Goal: Task Accomplishment & Management: Complete application form

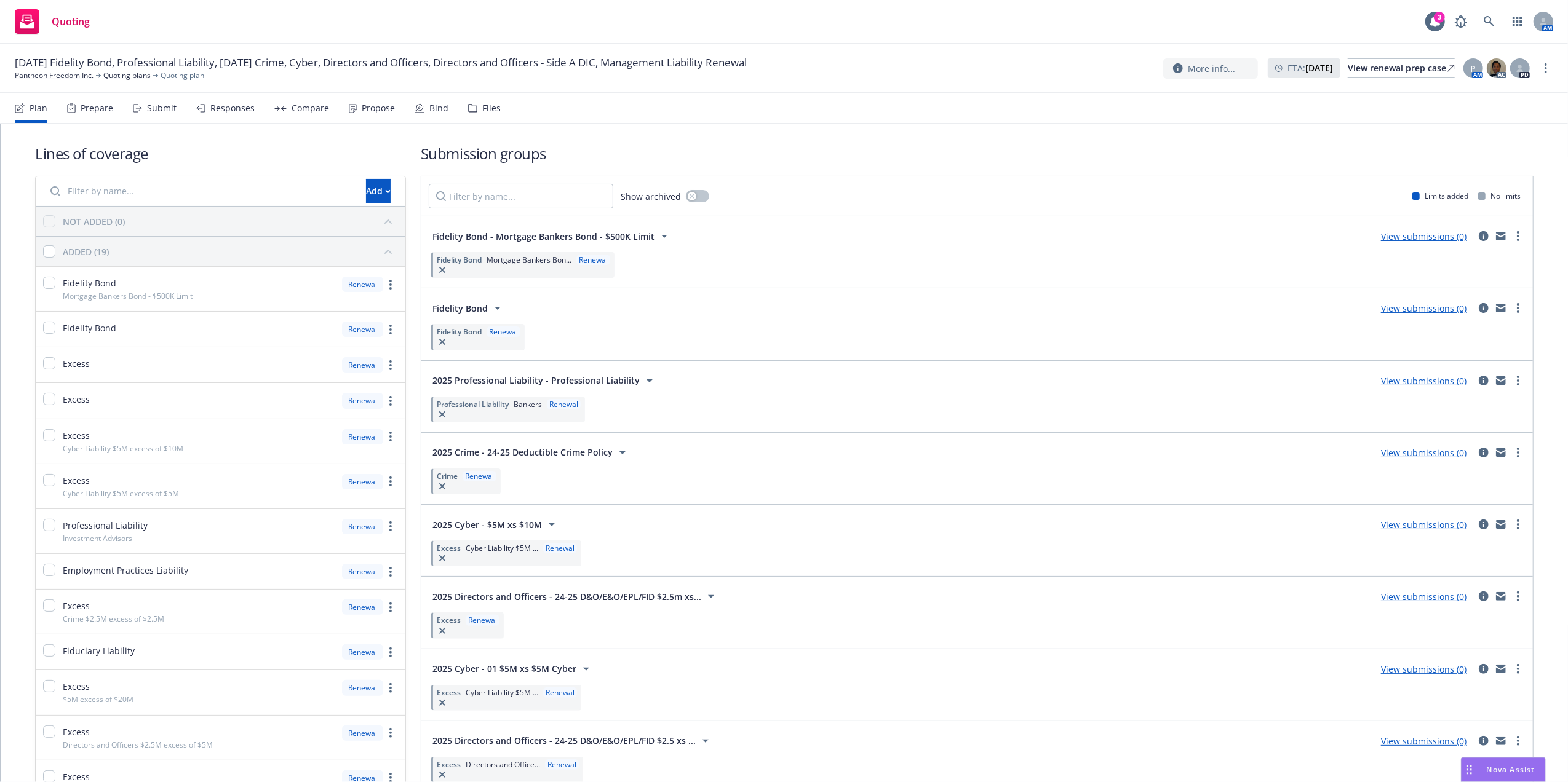
click at [606, 233] on span "Fidelity Bond - Mortgage Bankers Bond - $500K Limit" at bounding box center [543, 236] width 222 height 13
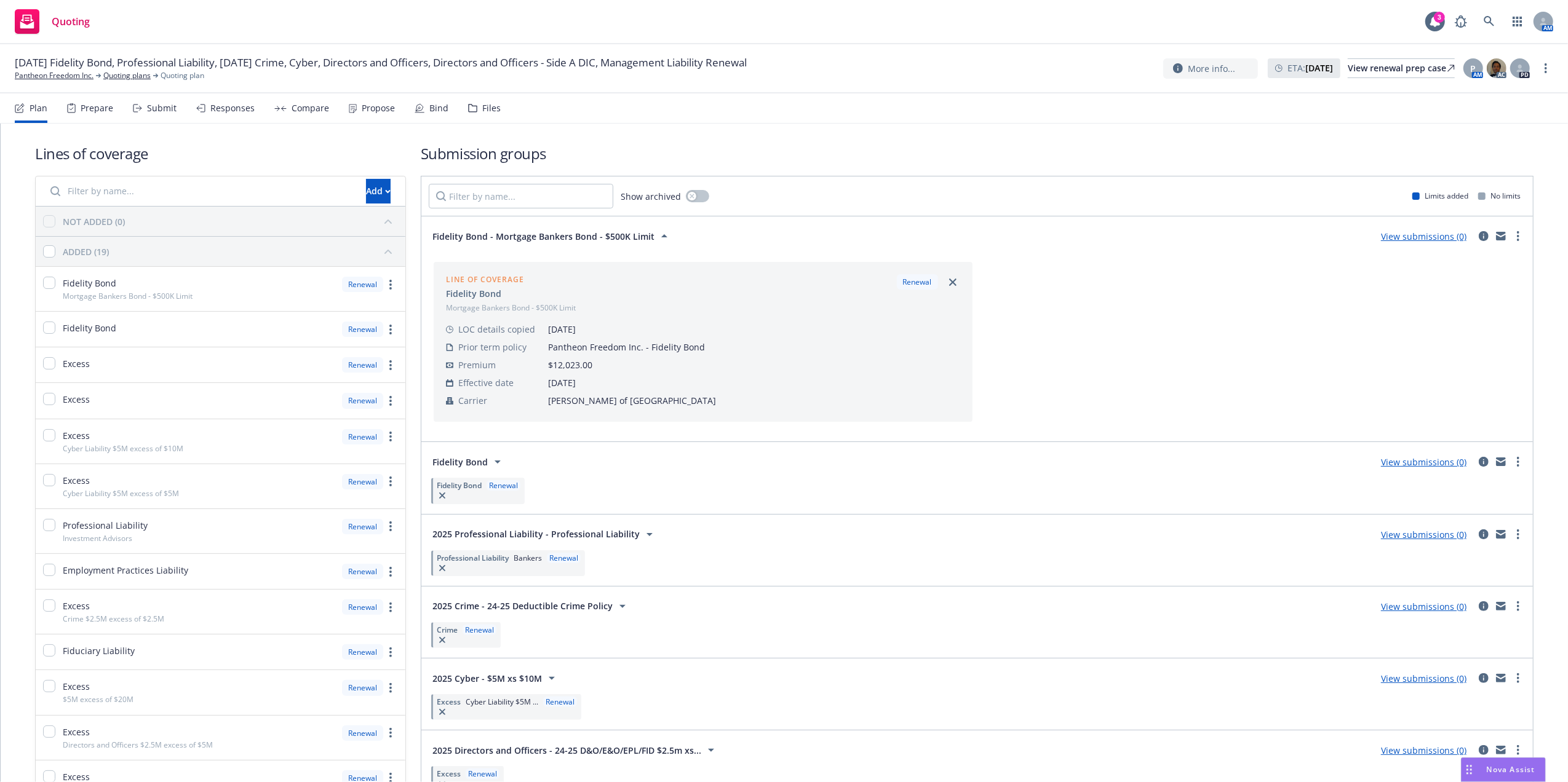
click at [483, 468] on span "Fidelity Bond" at bounding box center [459, 461] width 55 height 13
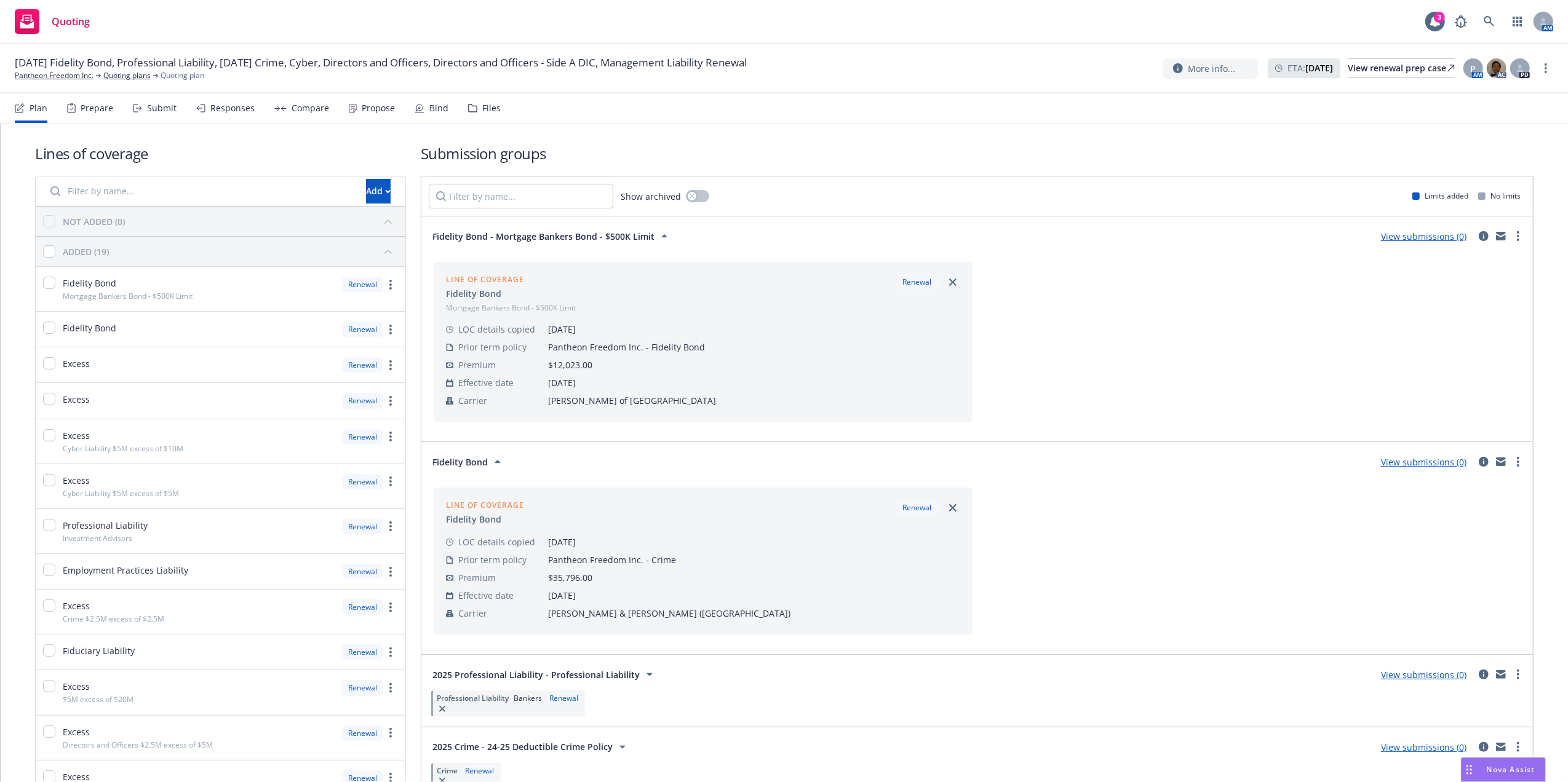
click at [483, 468] on span "Fidelity Bond" at bounding box center [459, 461] width 55 height 13
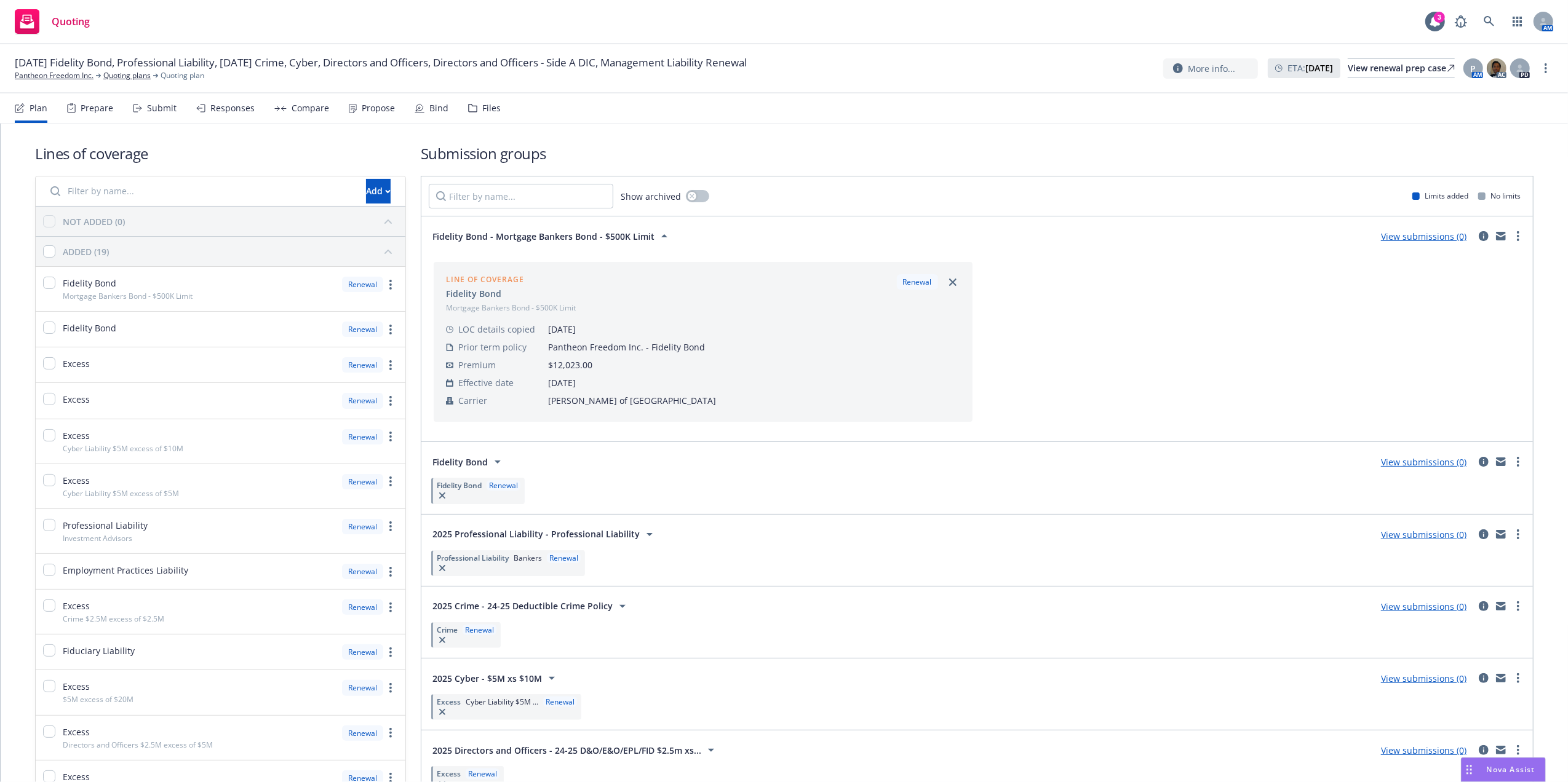
click at [577, 235] on span "Fidelity Bond - Mortgage Bankers Bond - $500K Limit" at bounding box center [543, 236] width 222 height 13
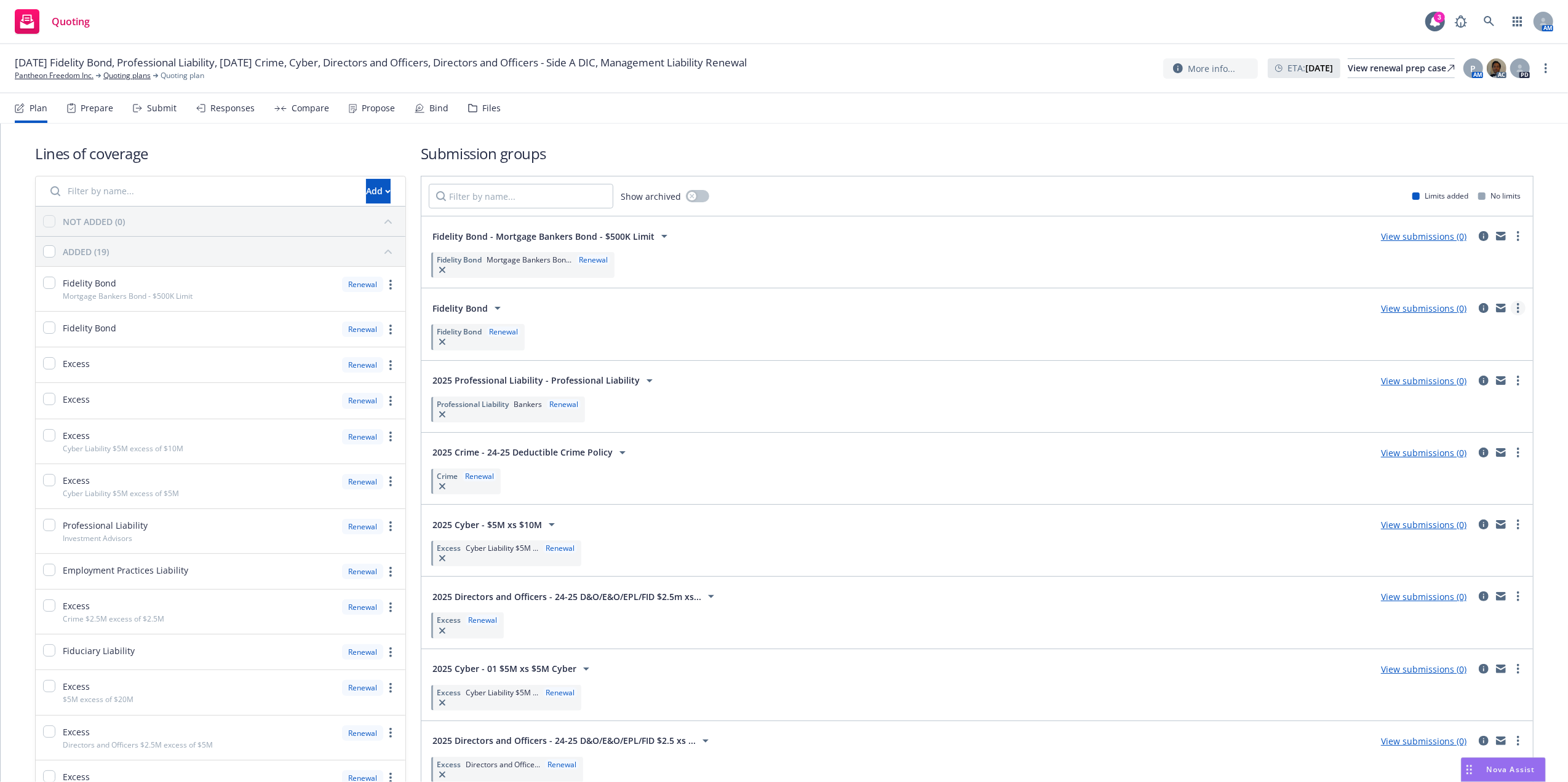
click at [1517, 306] on icon "more" at bounding box center [1518, 308] width 3 height 10
click at [1448, 456] on link "Create policy (fast track)" at bounding box center [1447, 462] width 130 height 25
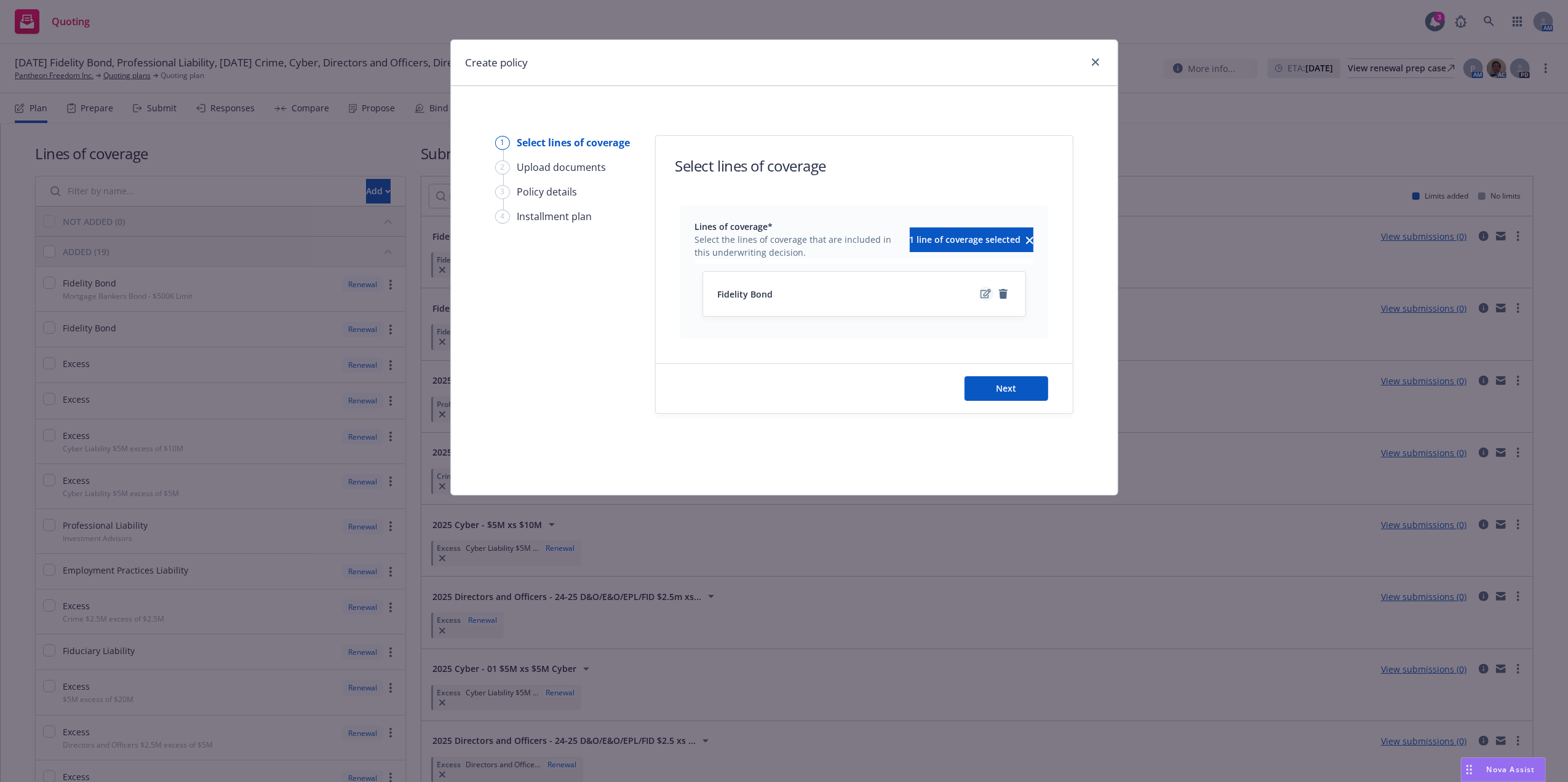
click at [983, 293] on icon "edit" at bounding box center [985, 294] width 11 height 10
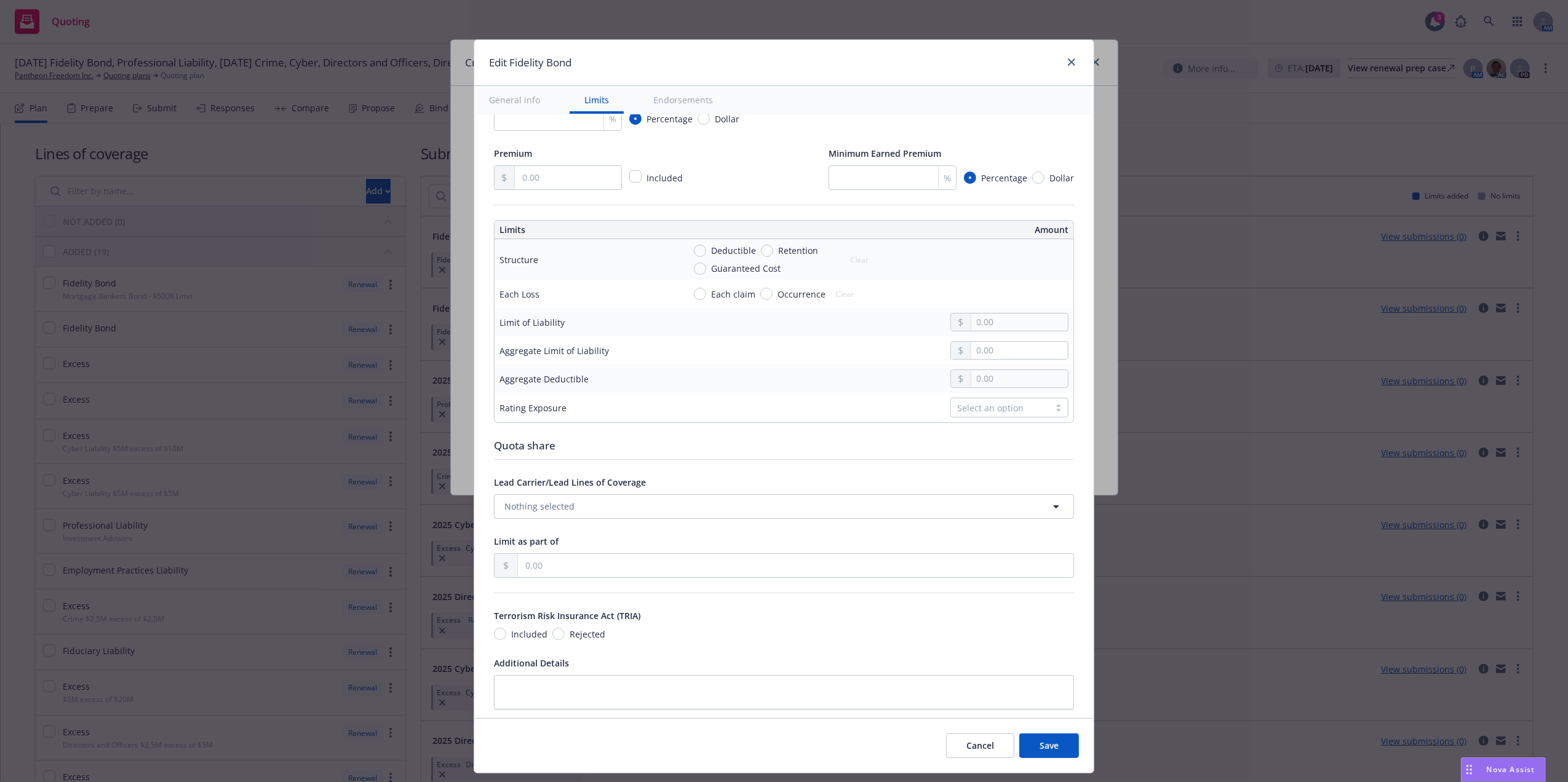
scroll to position [310, 0]
click at [999, 355] on input "text" at bounding box center [1019, 348] width 96 height 17
type input "5,000,000.00"
click at [997, 314] on input "text" at bounding box center [1019, 320] width 96 height 17
type input "2,500,000.00"
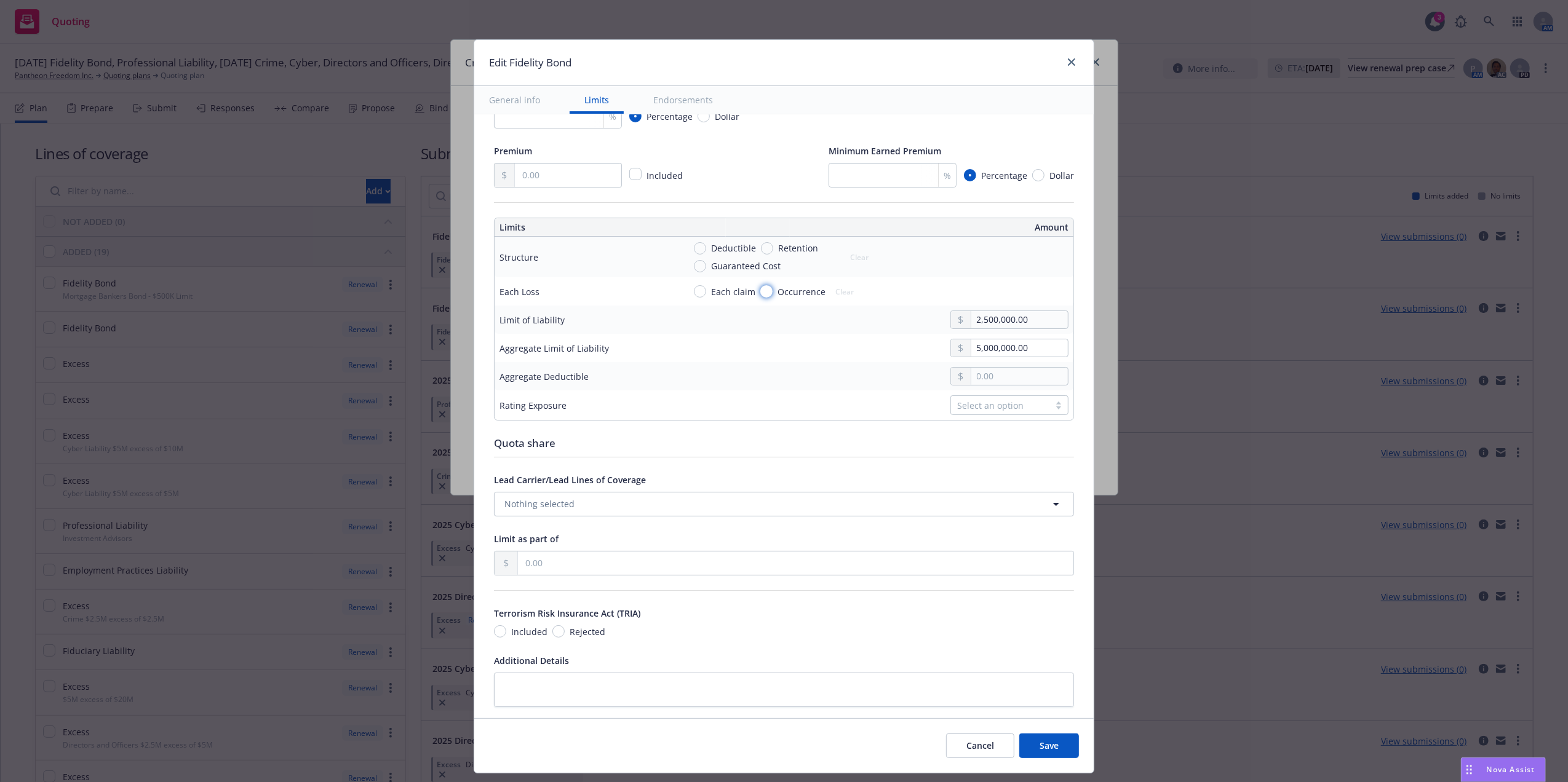
click at [760, 291] on input "Occurrence" at bounding box center [766, 291] width 12 height 12
radio input "true"
click at [694, 251] on input "Deductible" at bounding box center [700, 248] width 12 height 12
radio input "true"
click at [985, 264] on input "text" at bounding box center [1019, 263] width 96 height 17
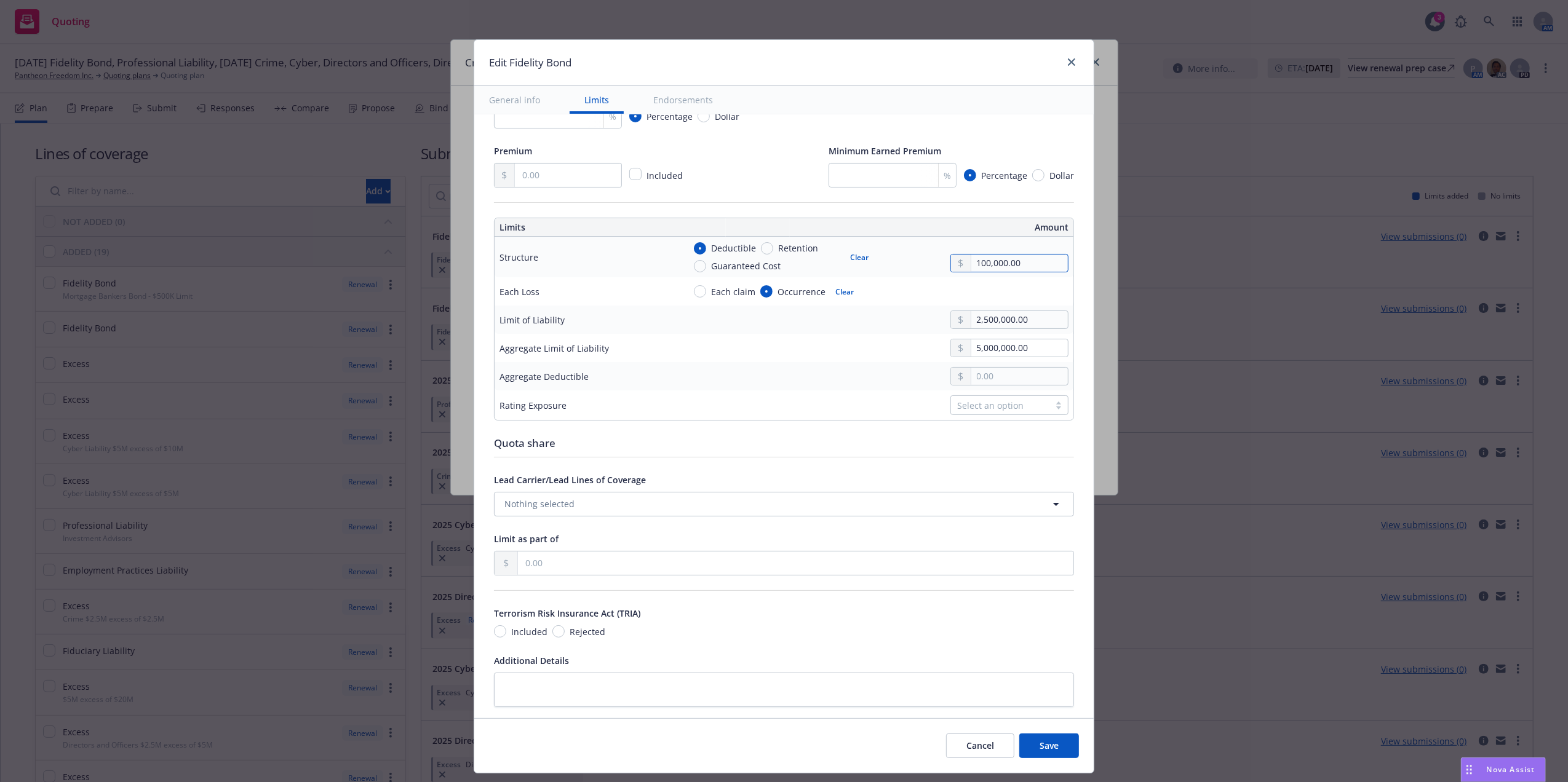
type input "100,000.00"
click at [1044, 741] on button "Save" at bounding box center [1049, 745] width 60 height 25
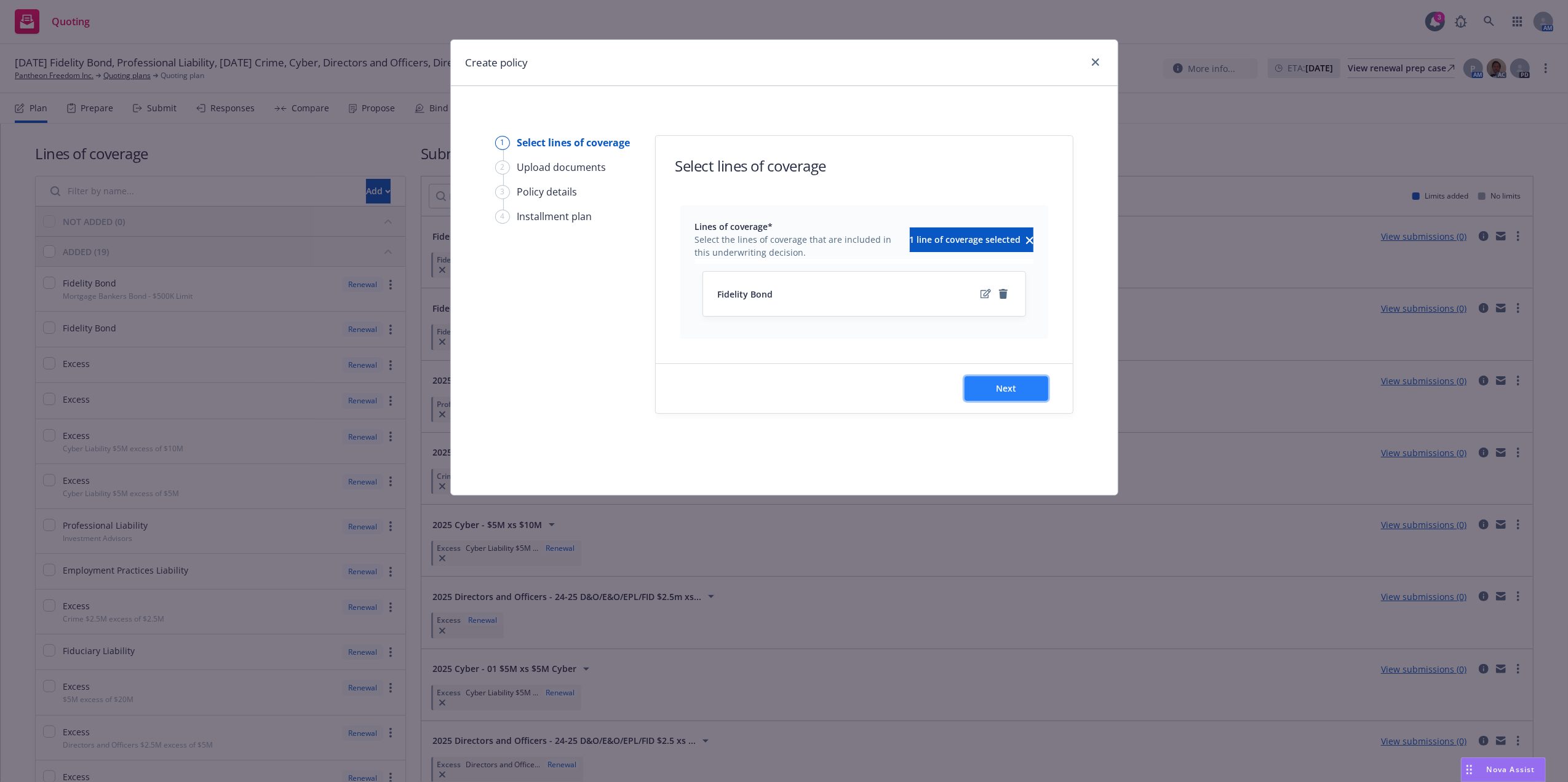
click at [987, 396] on button "Next" at bounding box center [1006, 388] width 84 height 25
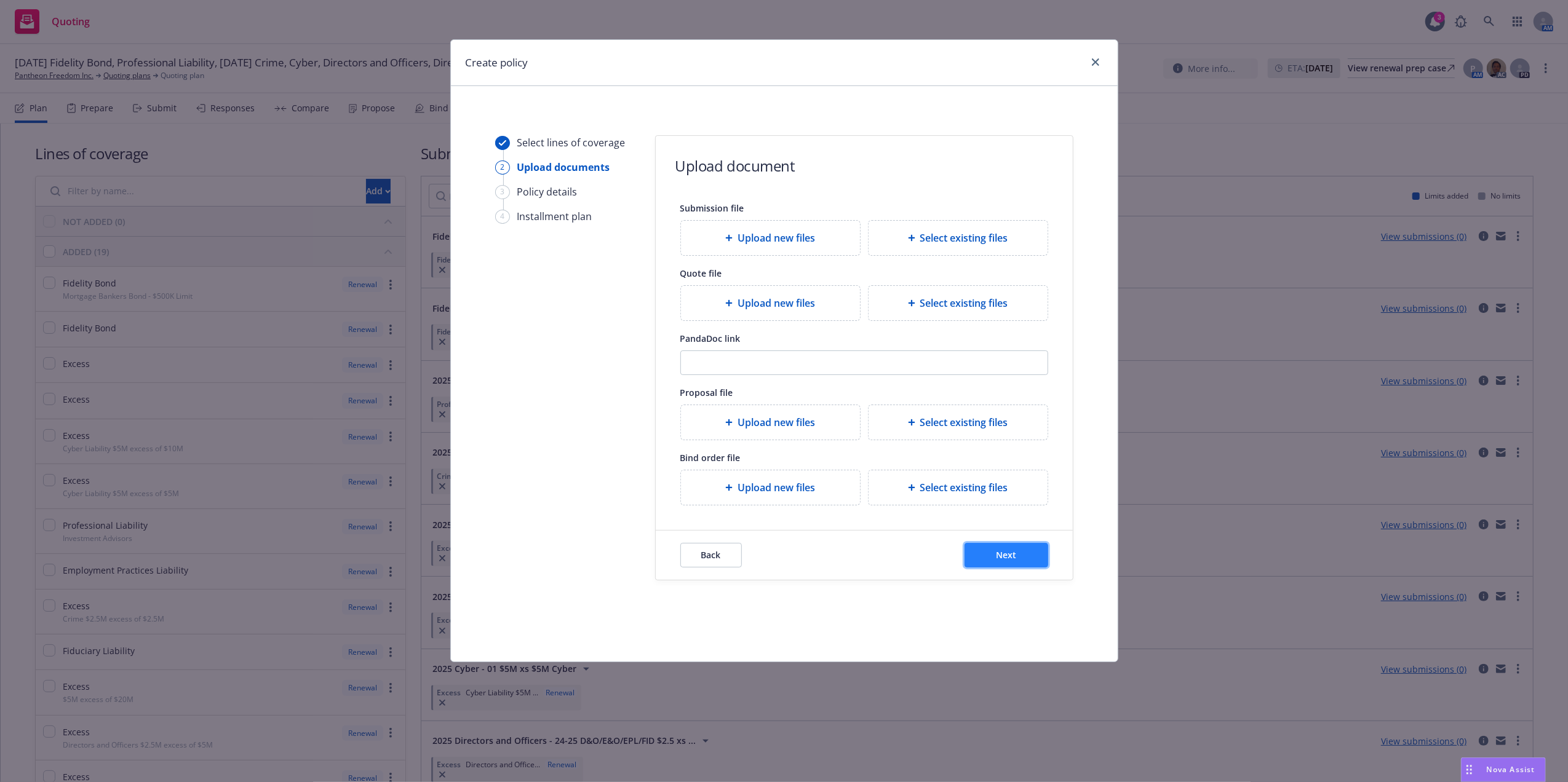
click at [1031, 562] on button "Next" at bounding box center [1006, 555] width 84 height 25
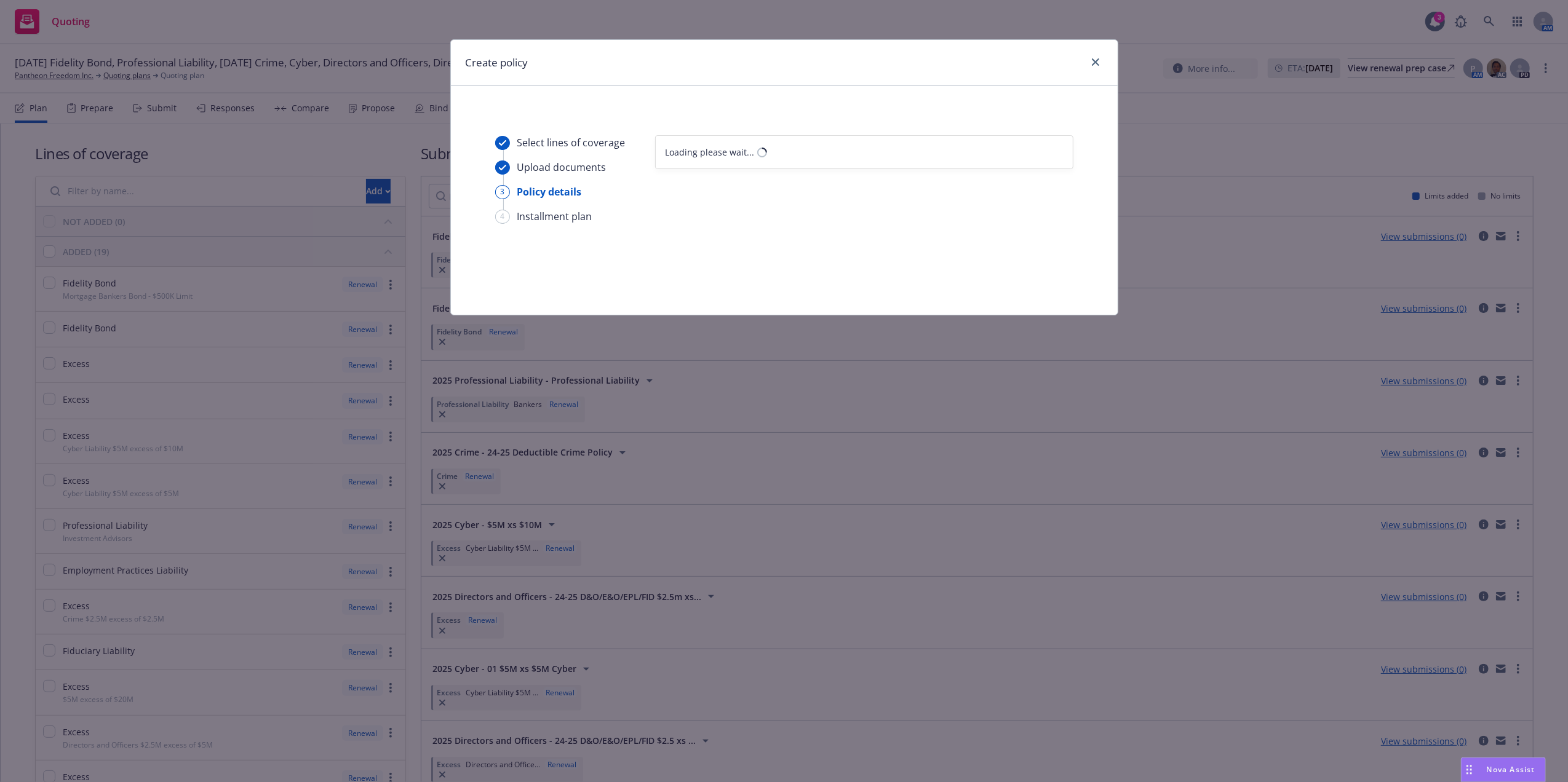
select select "12"
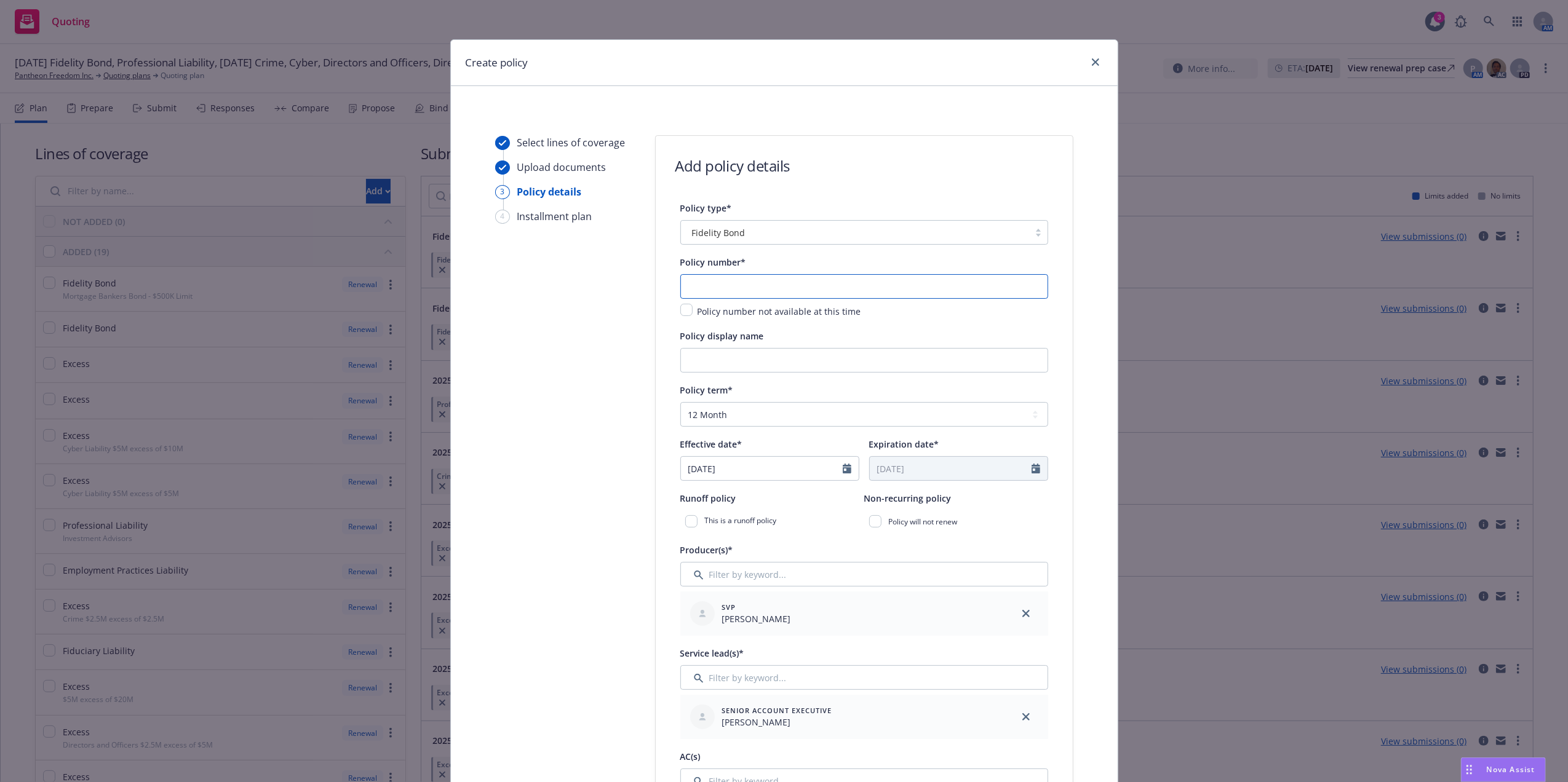
drag, startPoint x: 709, startPoint y: 279, endPoint x: 708, endPoint y: 285, distance: 6.1
click at [709, 279] on input "text" at bounding box center [864, 287] width 368 height 25
paste input "[PHONE_NUMBER]"
type input "[PHONE_NUMBER]"
click at [725, 358] on input "Policy display name" at bounding box center [864, 360] width 368 height 25
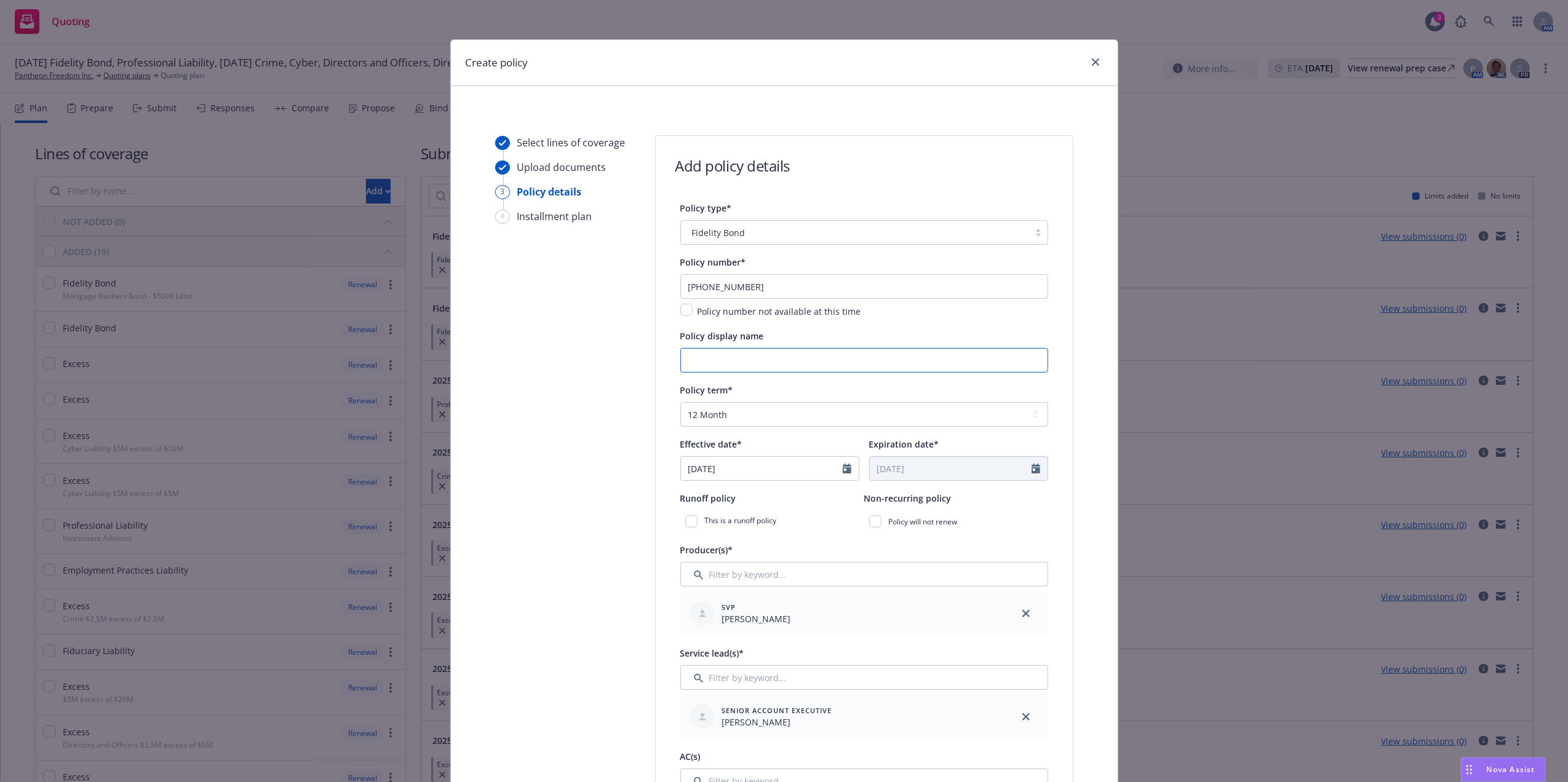
click at [706, 353] on input "Policy display name" at bounding box center [864, 360] width 368 height 25
type input "F"
type input "Fidelity Bond $2.5m"
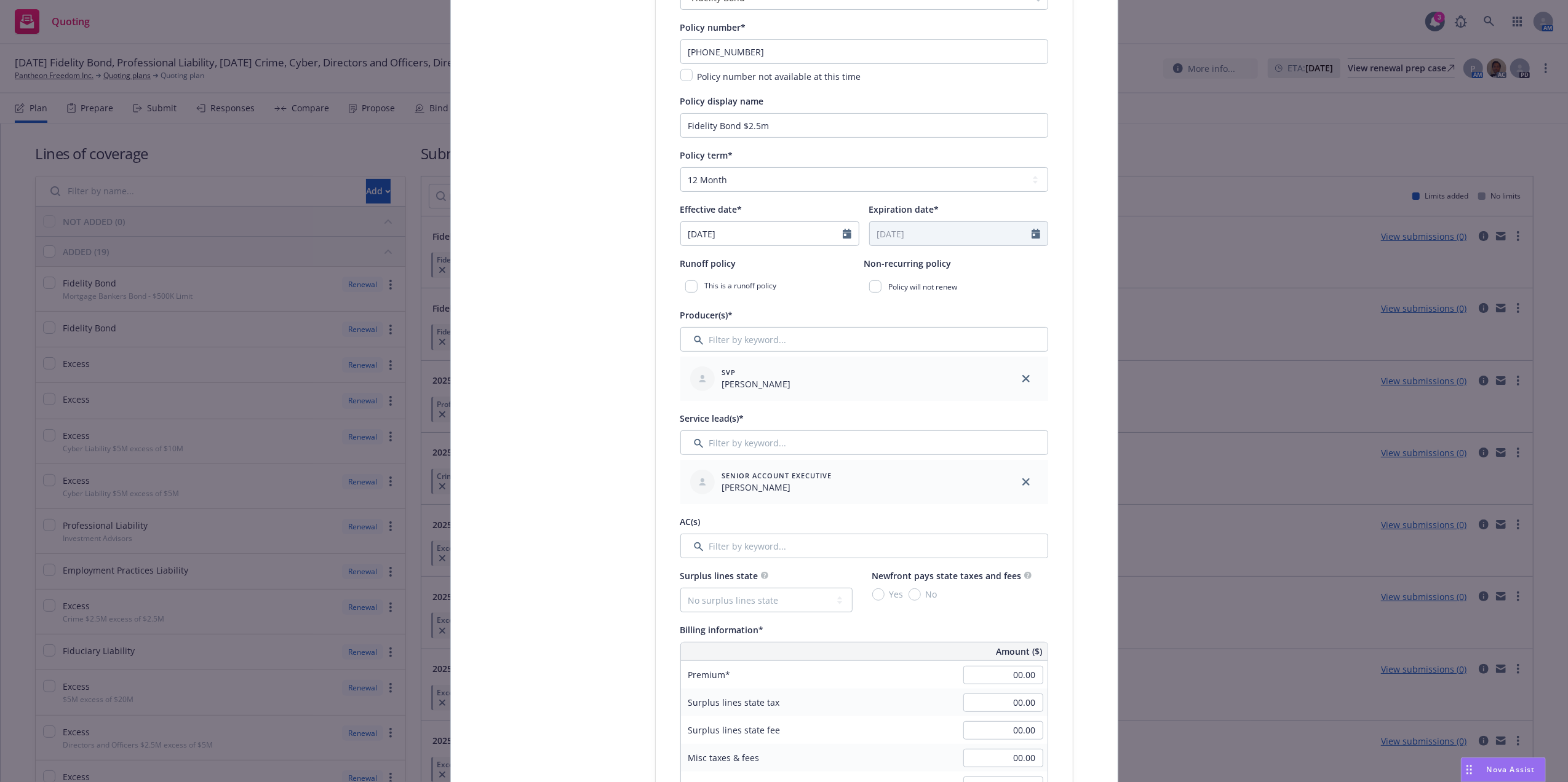
scroll to position [250, 0]
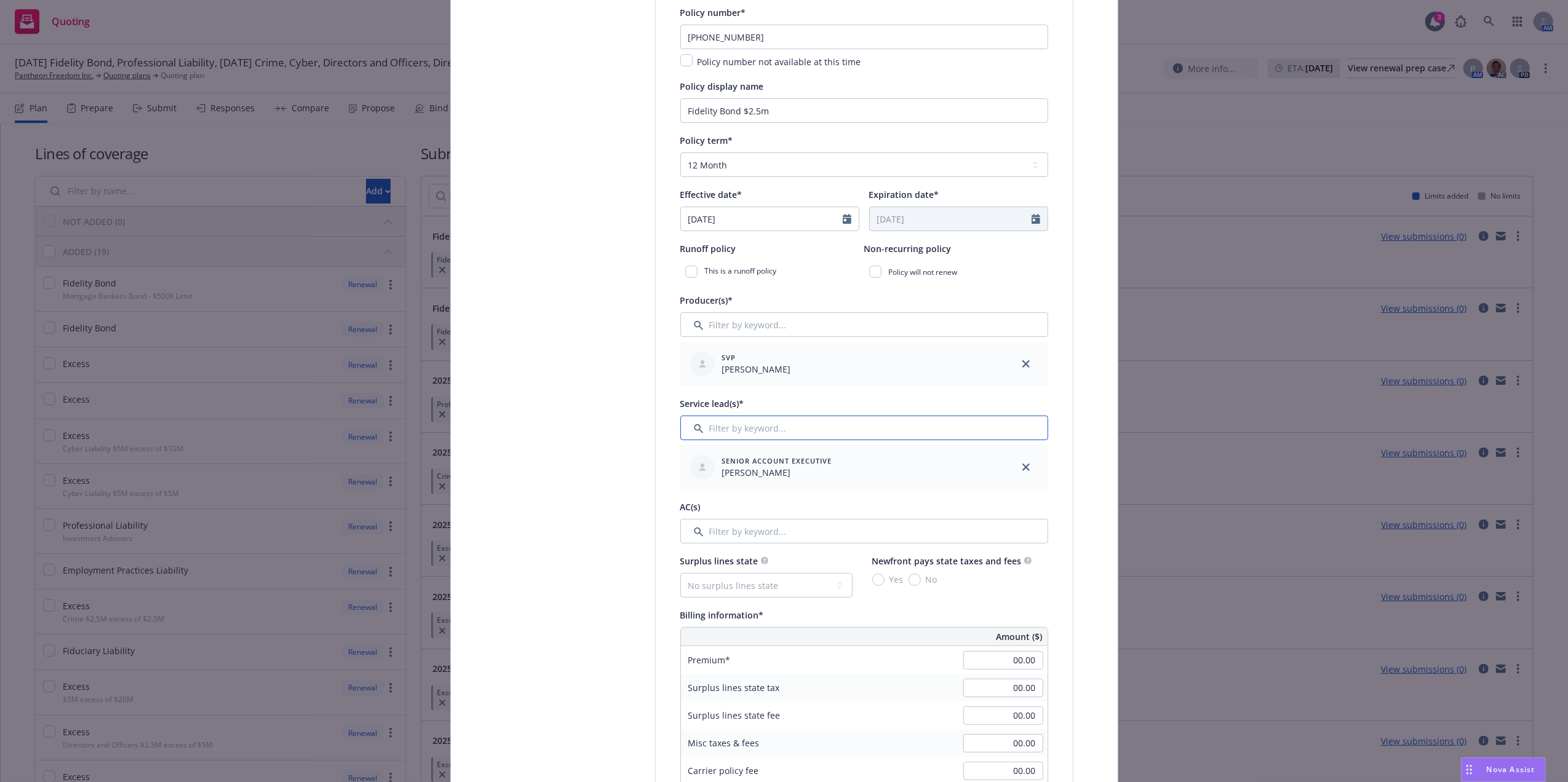
click at [825, 432] on input "Filter by keyword..." at bounding box center [864, 428] width 368 height 25
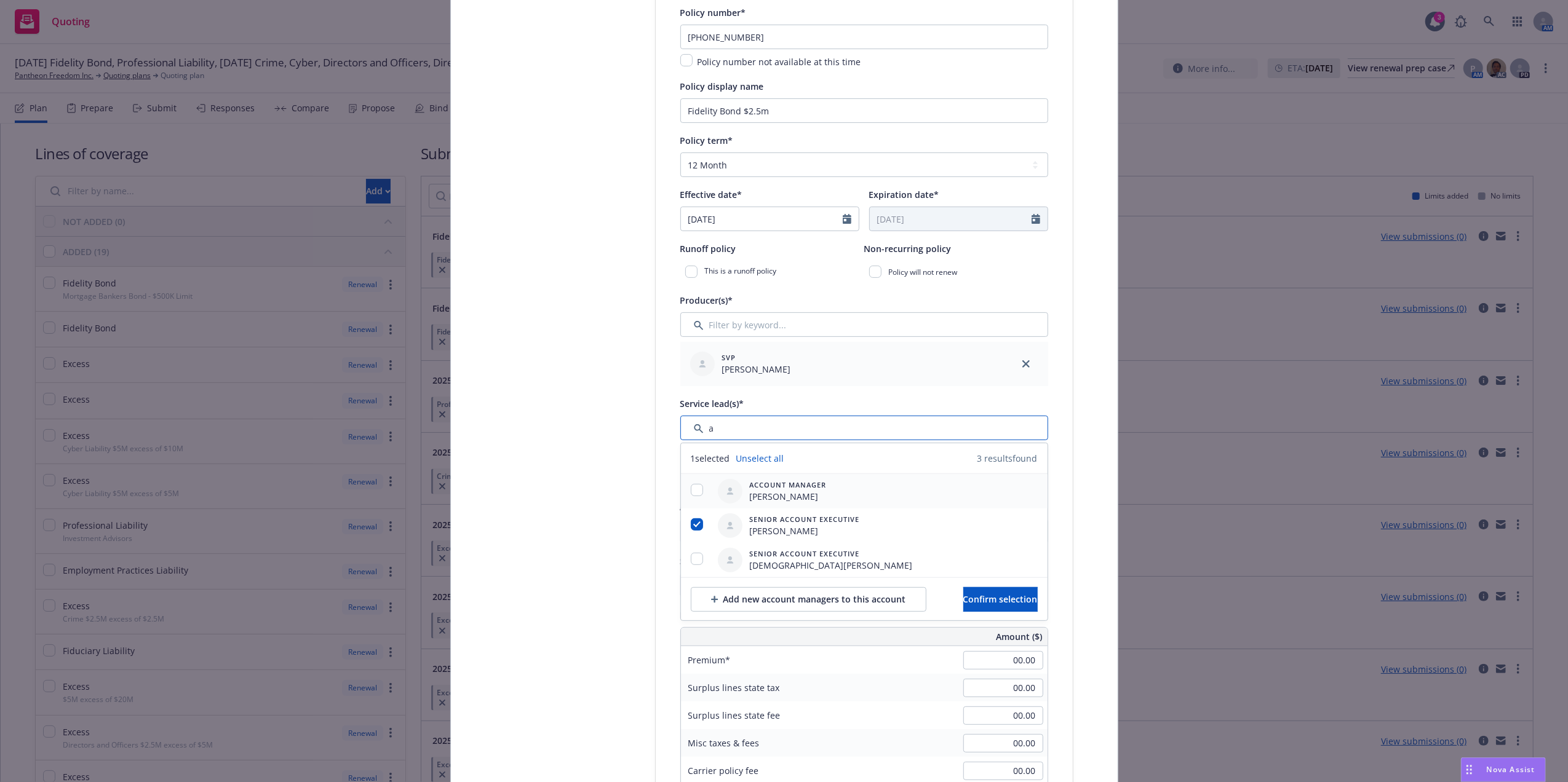
type input "a"
click at [691, 487] on input "checkbox" at bounding box center [697, 490] width 12 height 12
checkbox input "true"
click at [989, 599] on span "Confirm selection" at bounding box center [1000, 600] width 74 height 12
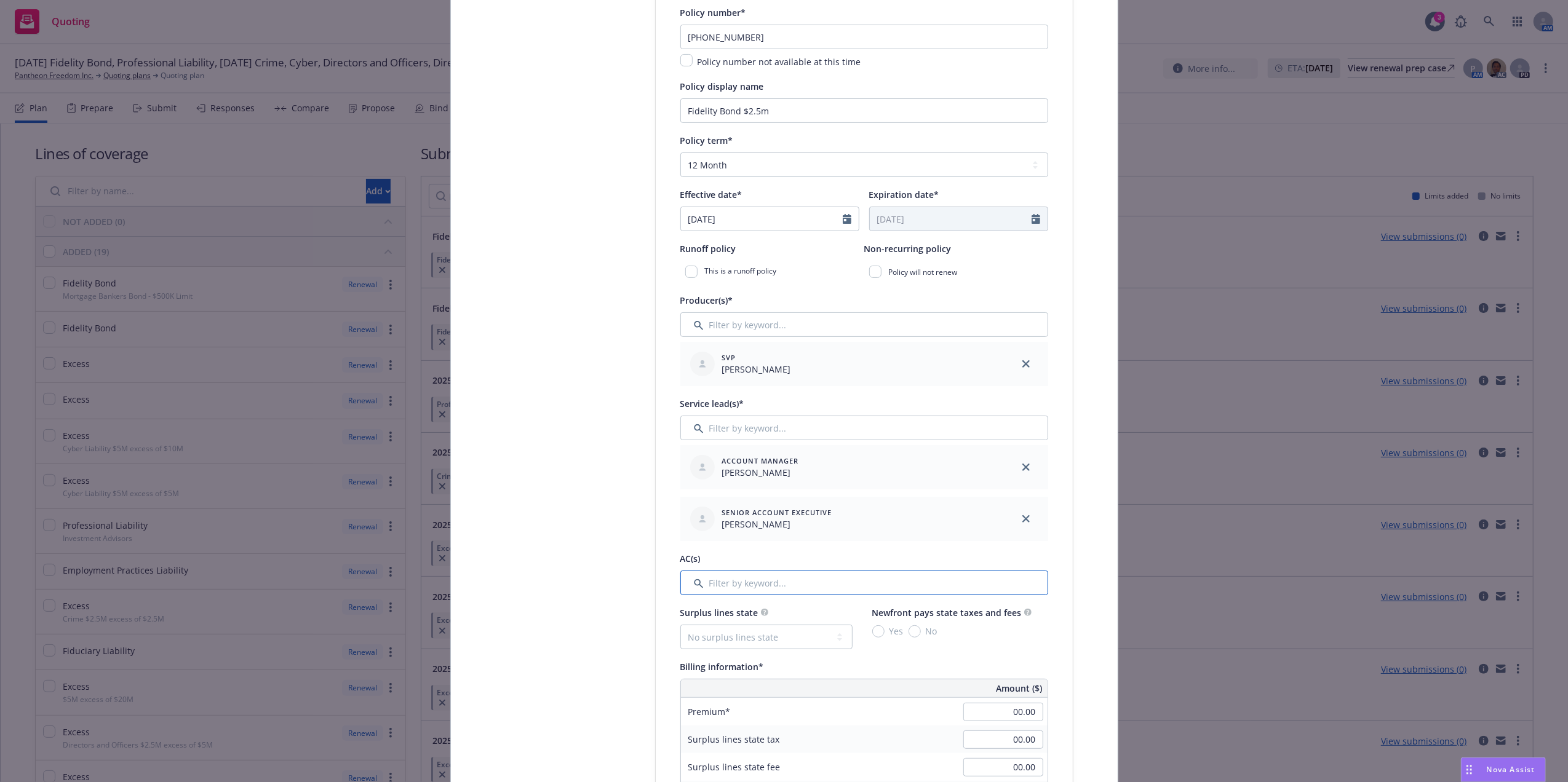
click at [759, 577] on input "Filter by keyword..." at bounding box center [864, 583] width 368 height 25
type input "sa"
click at [692, 651] on input "checkbox" at bounding box center [697, 645] width 12 height 12
checkbox input "true"
click at [1032, 692] on button "Confirm selection" at bounding box center [1000, 686] width 74 height 25
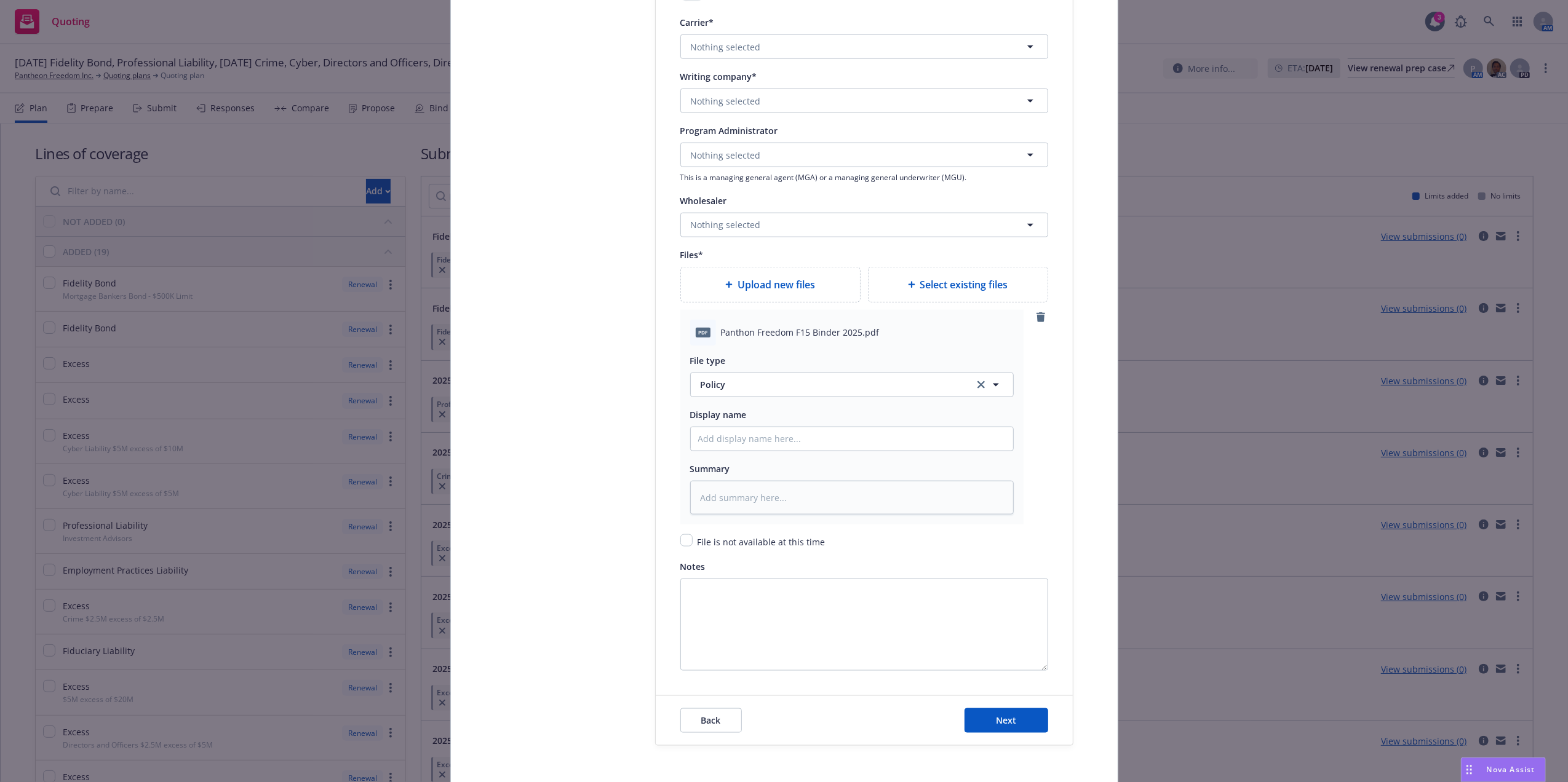
scroll to position [1501, 0]
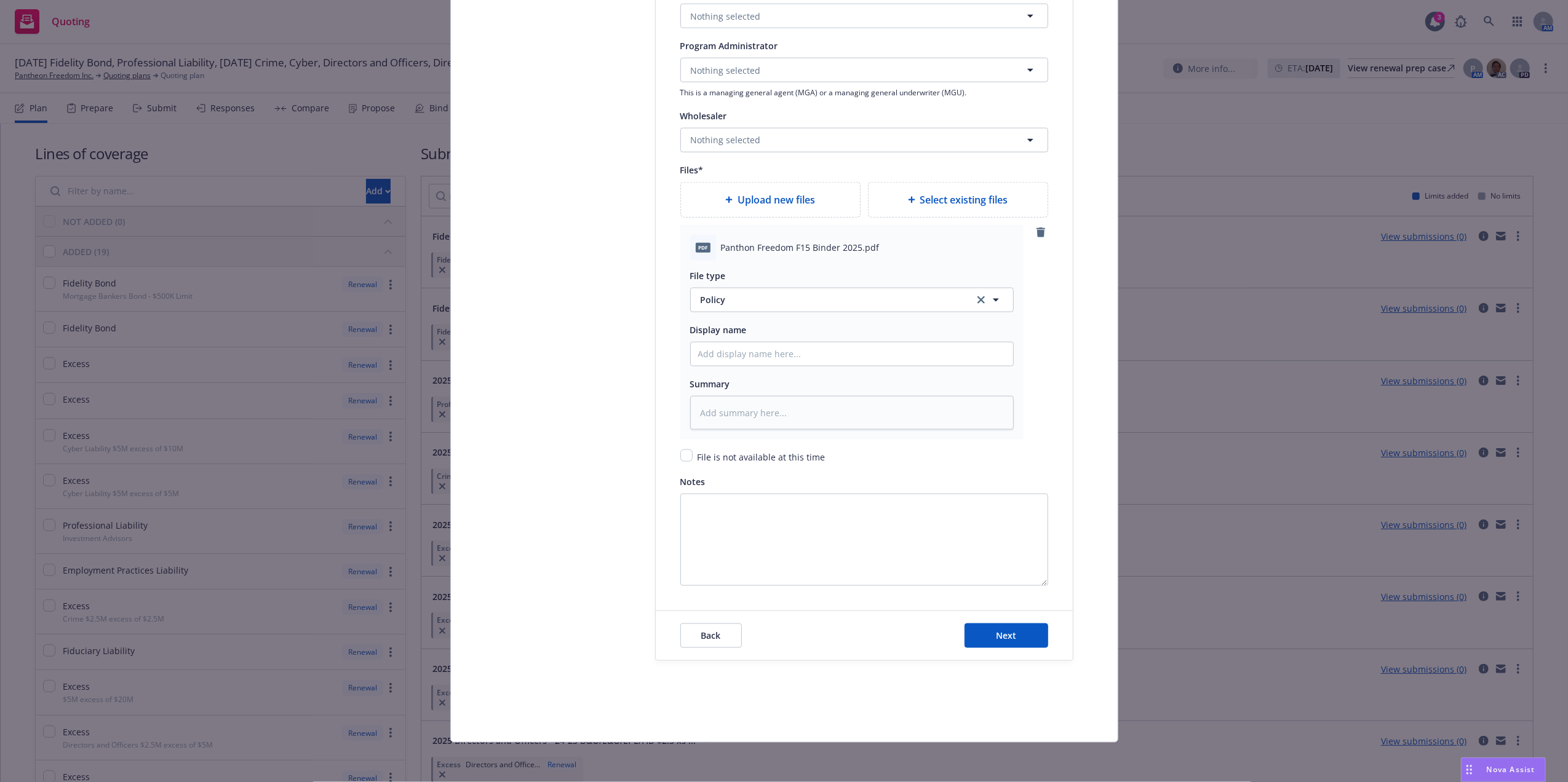
type textarea "x"
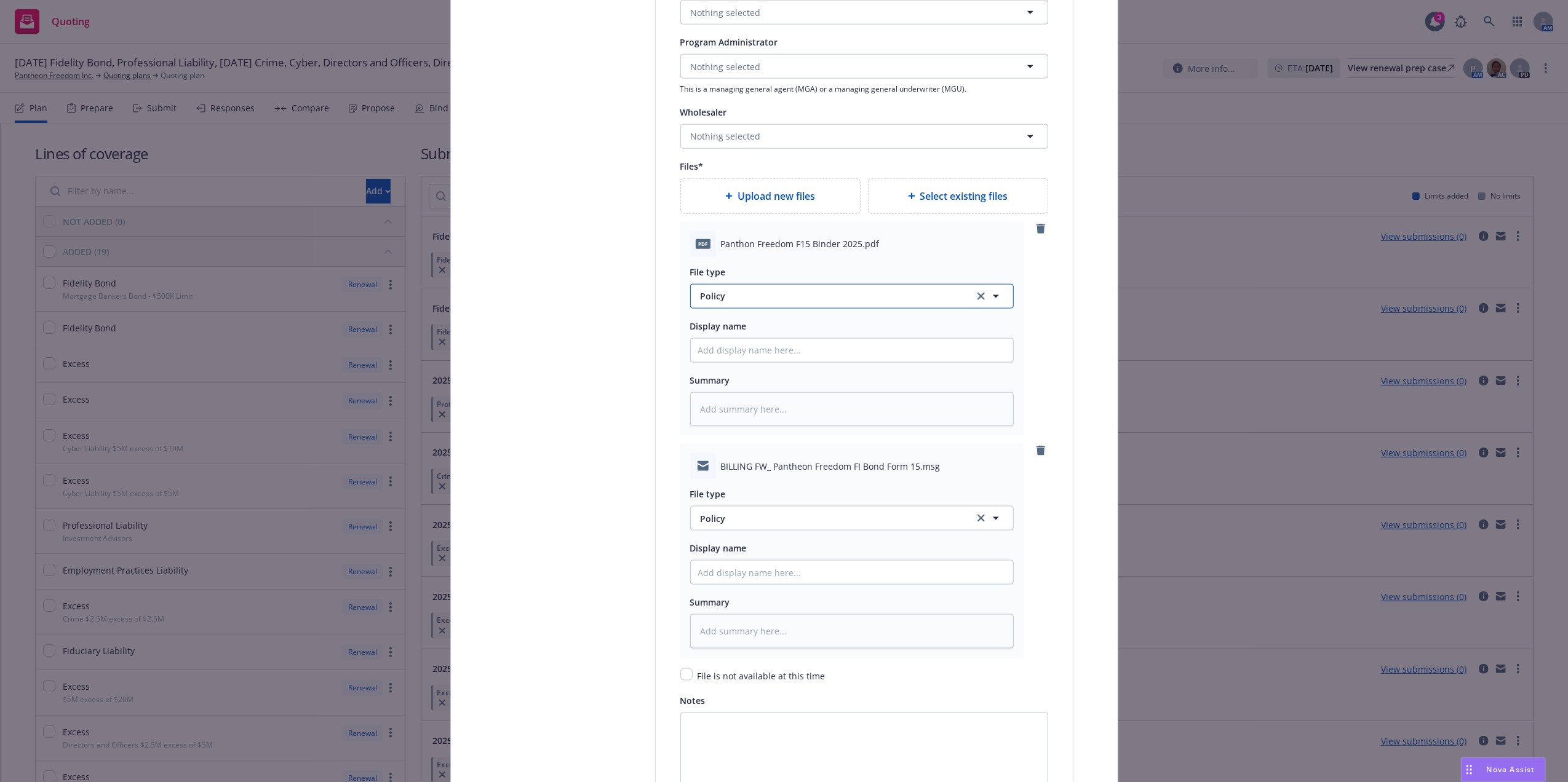
click at [785, 296] on span "Policy" at bounding box center [829, 296] width 259 height 13
type input "bind"
click at [744, 332] on div "Binder" at bounding box center [852, 330] width 307 height 18
click at [748, 350] on input "Policy display name" at bounding box center [852, 350] width 323 height 23
paste input "Fidelity Bond $2.5m"
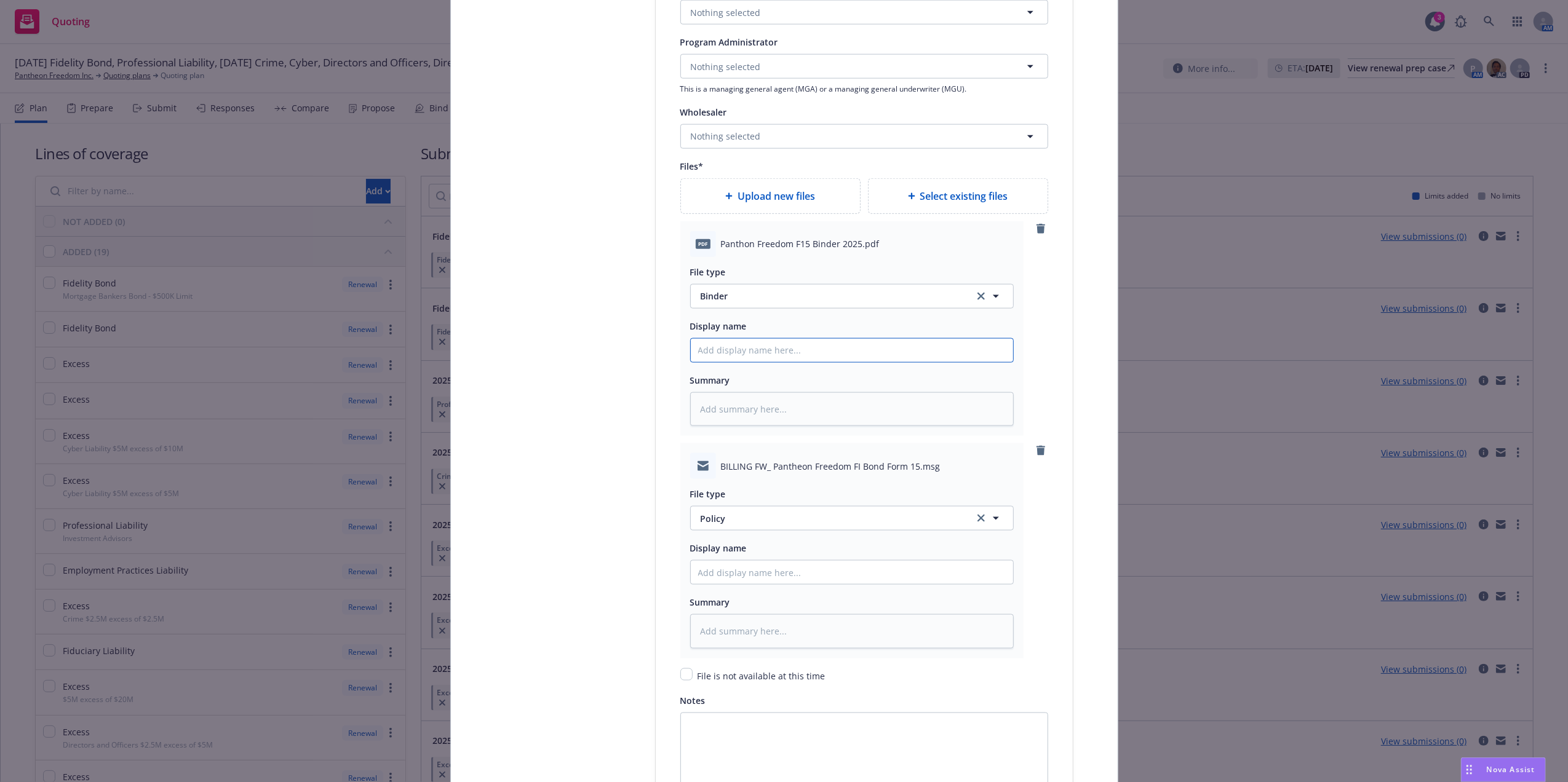
type textarea "x"
type input "Fidelity Bond $2.5m"
click at [692, 357] on input "Fidelity Bond $2.5m" at bounding box center [852, 350] width 323 height 23
type textarea "x"
type input "2Fidelity Bond $2.5m"
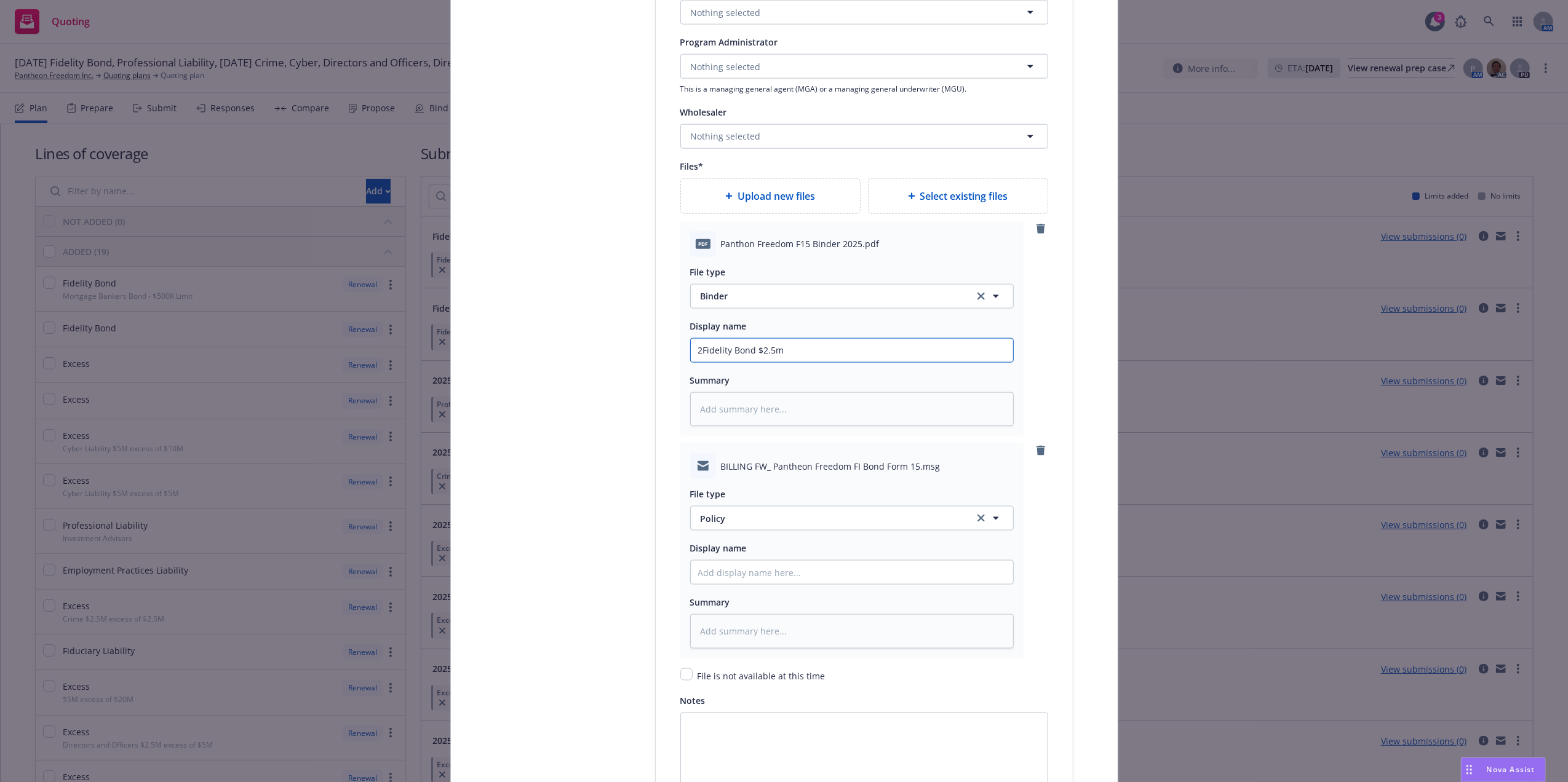
type textarea "x"
type input "25Fidelity Bond $2.5m"
type textarea "x"
type input "25-Fidelity Bond $2.5m"
type textarea "x"
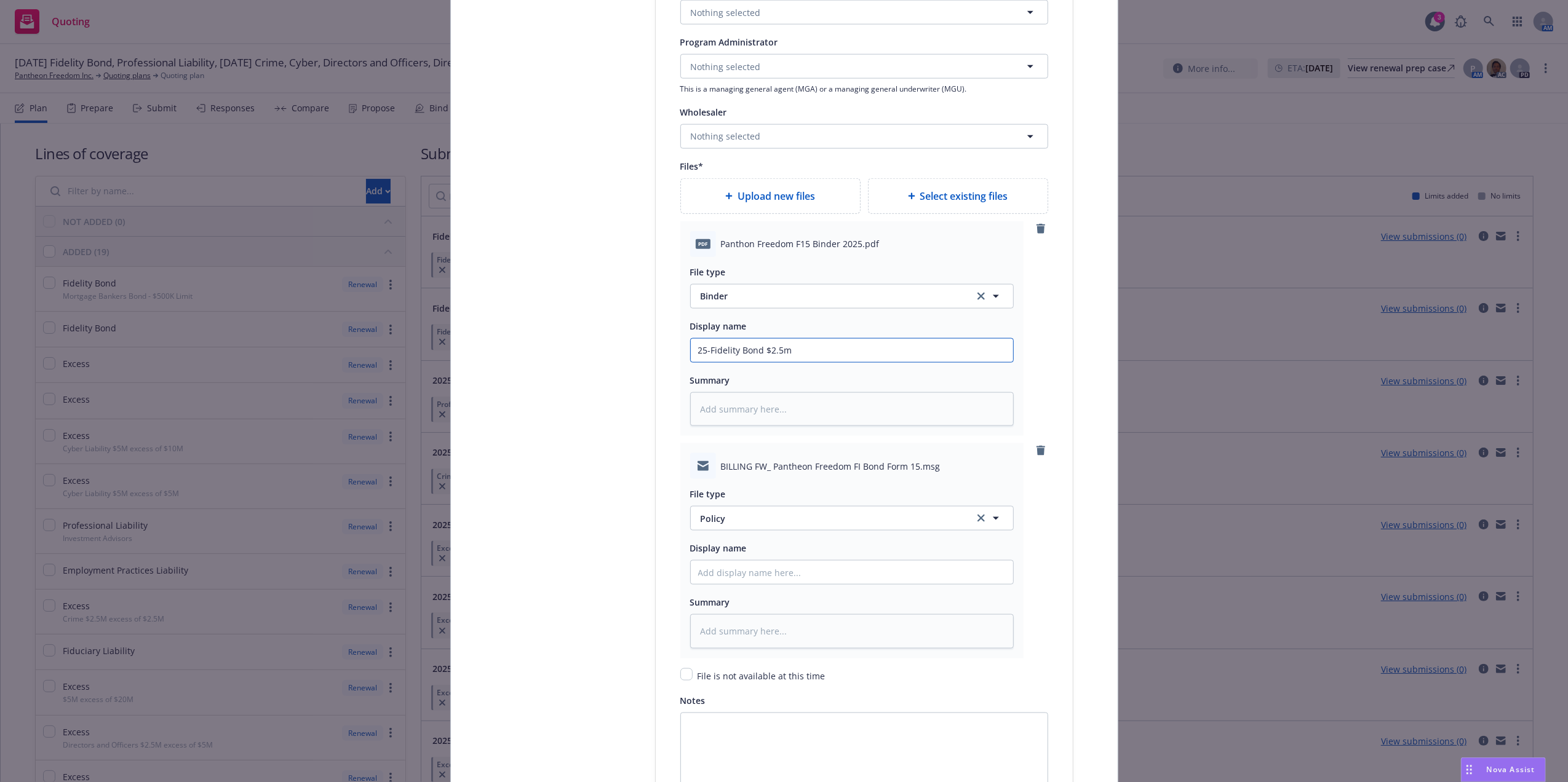
type input "25-2Fidelity Bond $2.5m"
type textarea "x"
type input "25-26 Fidelity Bond $2.5m"
click at [825, 347] on input "25-26 Fidelity Bond $2.5m" at bounding box center [852, 350] width 323 height 23
type textarea "x"
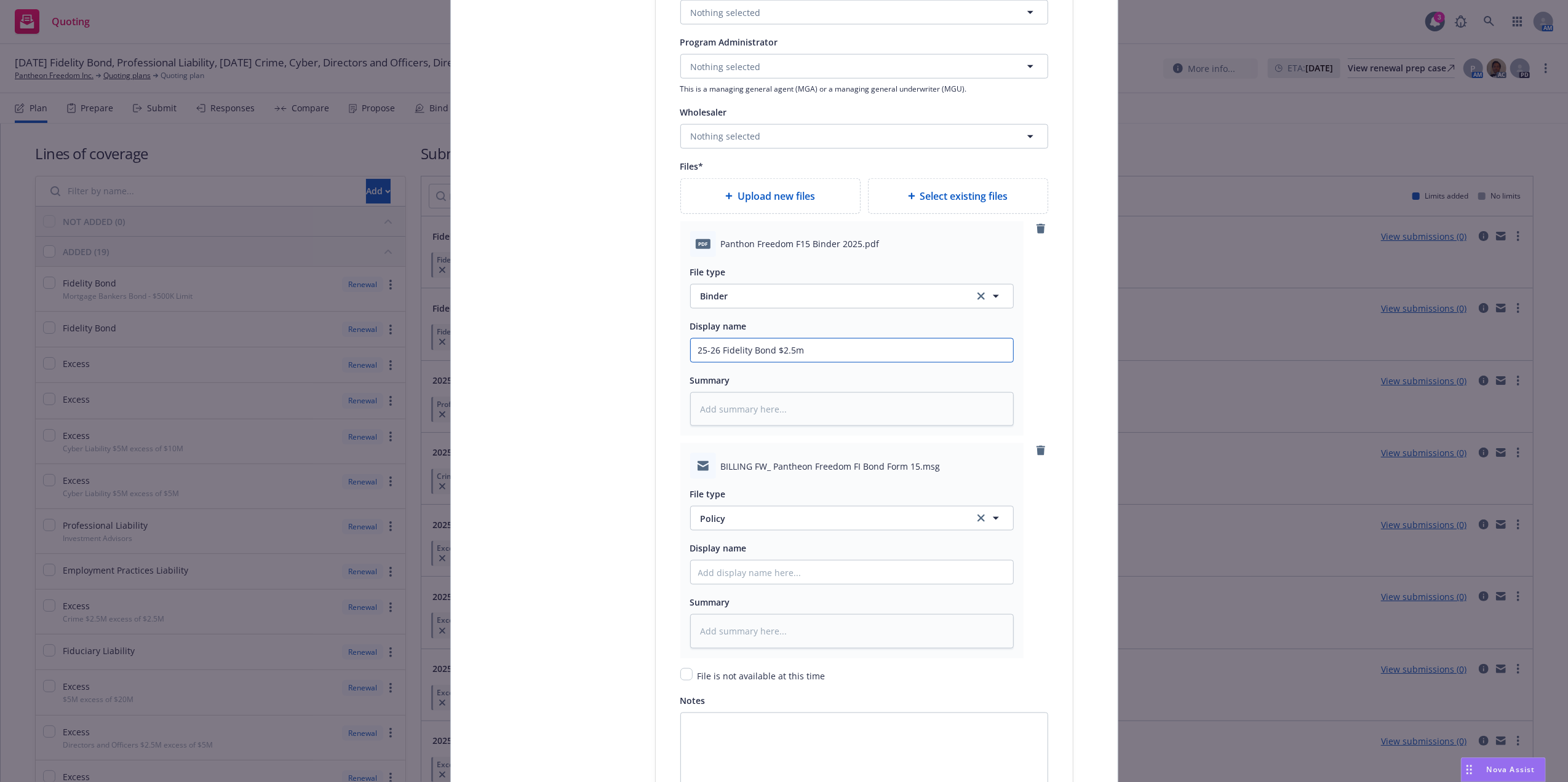
type input "25-26 Fidelity Bond $2.5m"
type textarea "x"
type input "25-26 Fidelity Bond $2.5m B"
type textarea "x"
type input "25-26 Fidelity Bond $2.5m Bi"
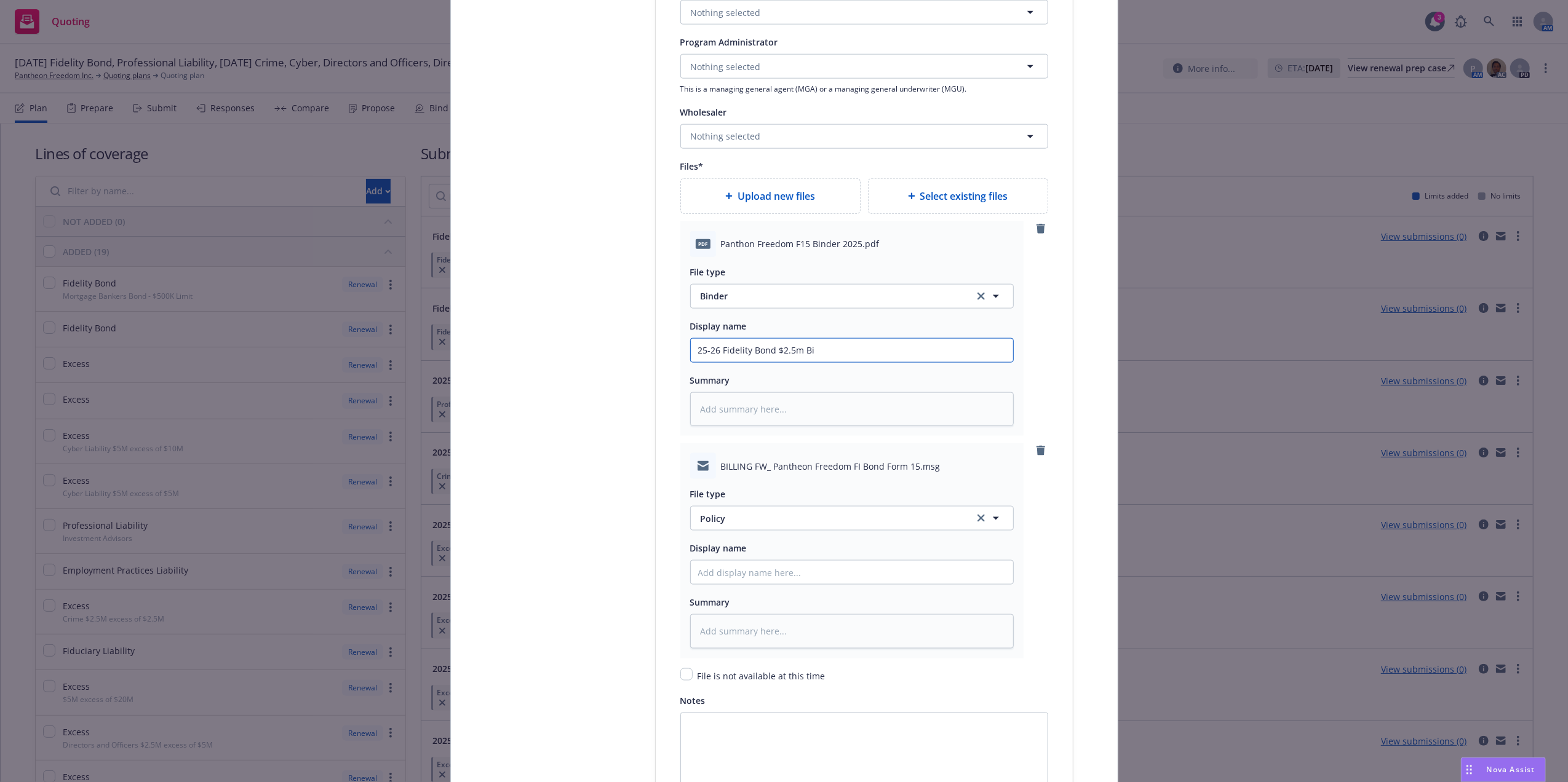
type textarea "x"
type input "25-26 Fidelity Bond $2.5m Bin"
type textarea "x"
type input "25-26 Fidelity Bond $2.5m Bind"
type textarea "x"
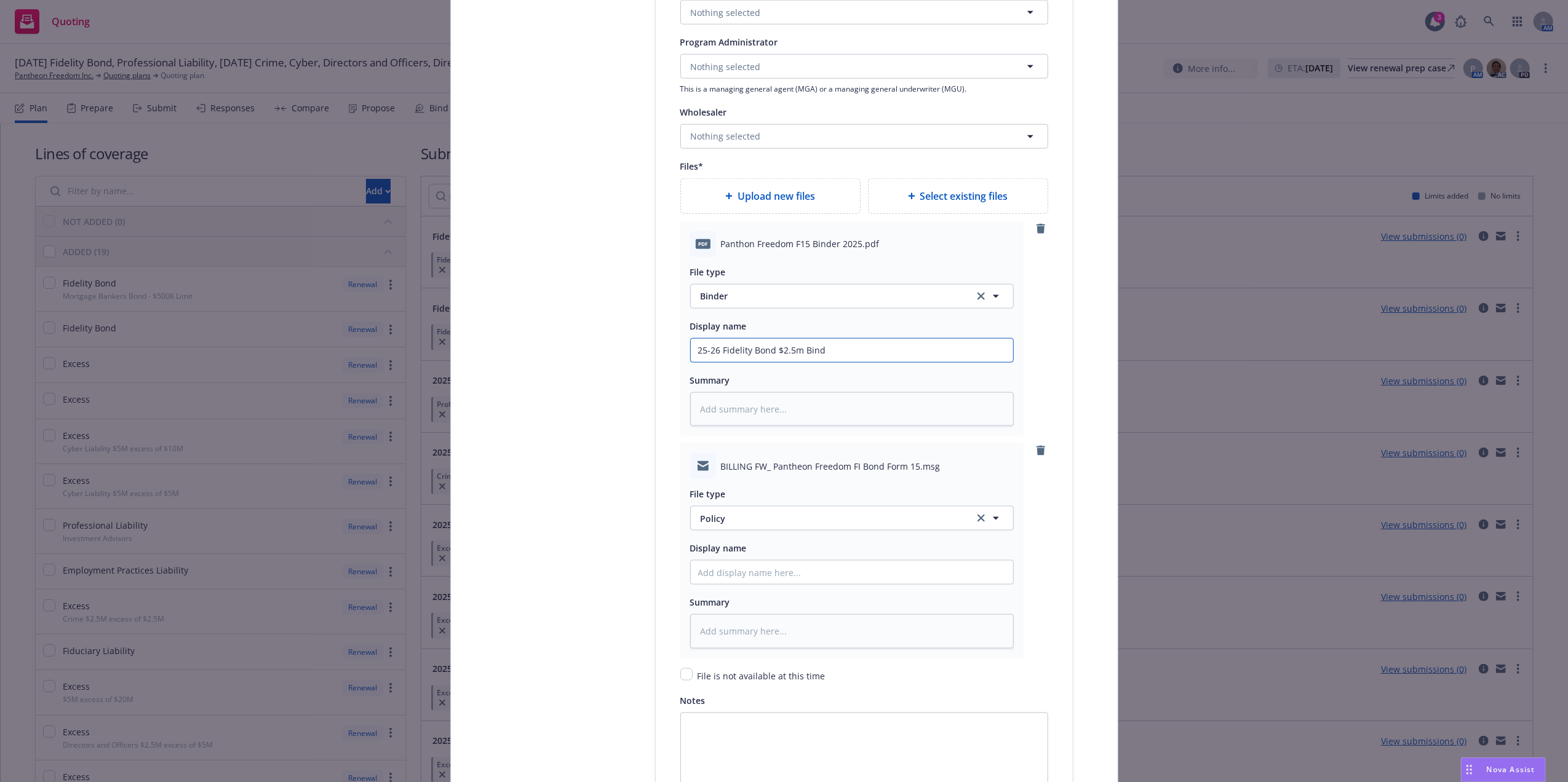
type input "25-26 Fidelity Bond $2.5m Binde"
type textarea "x"
type input "25-26 Fidelity Bond $2.5m Binder"
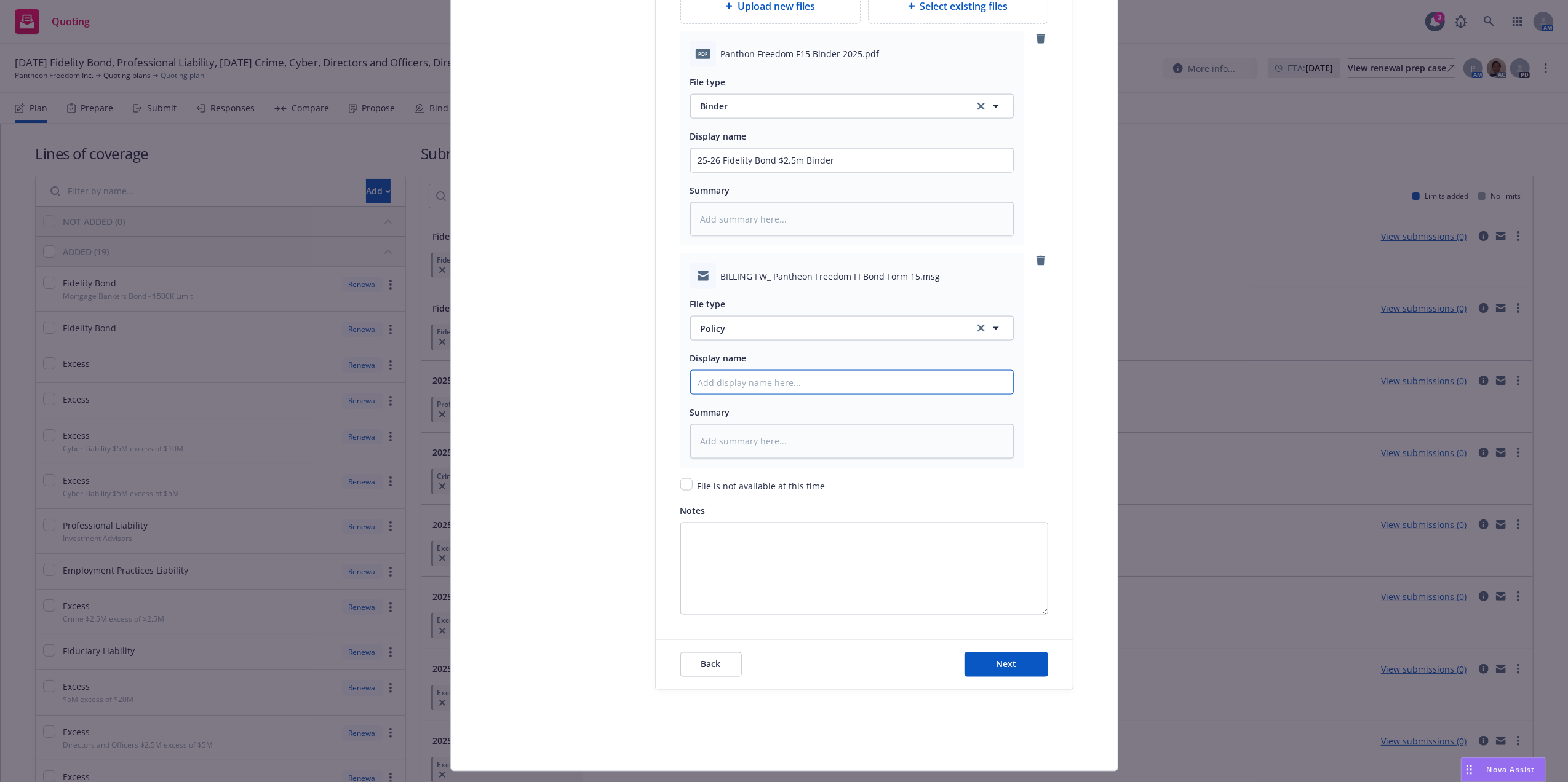
click at [735, 172] on input "Policy display name" at bounding box center [852, 160] width 323 height 23
paste input "25-26 Fidelity Bond $2.5m Binder"
type textarea "x"
type input "25-26 Fidelity Bond $2.5m Binder"
type textarea "x"
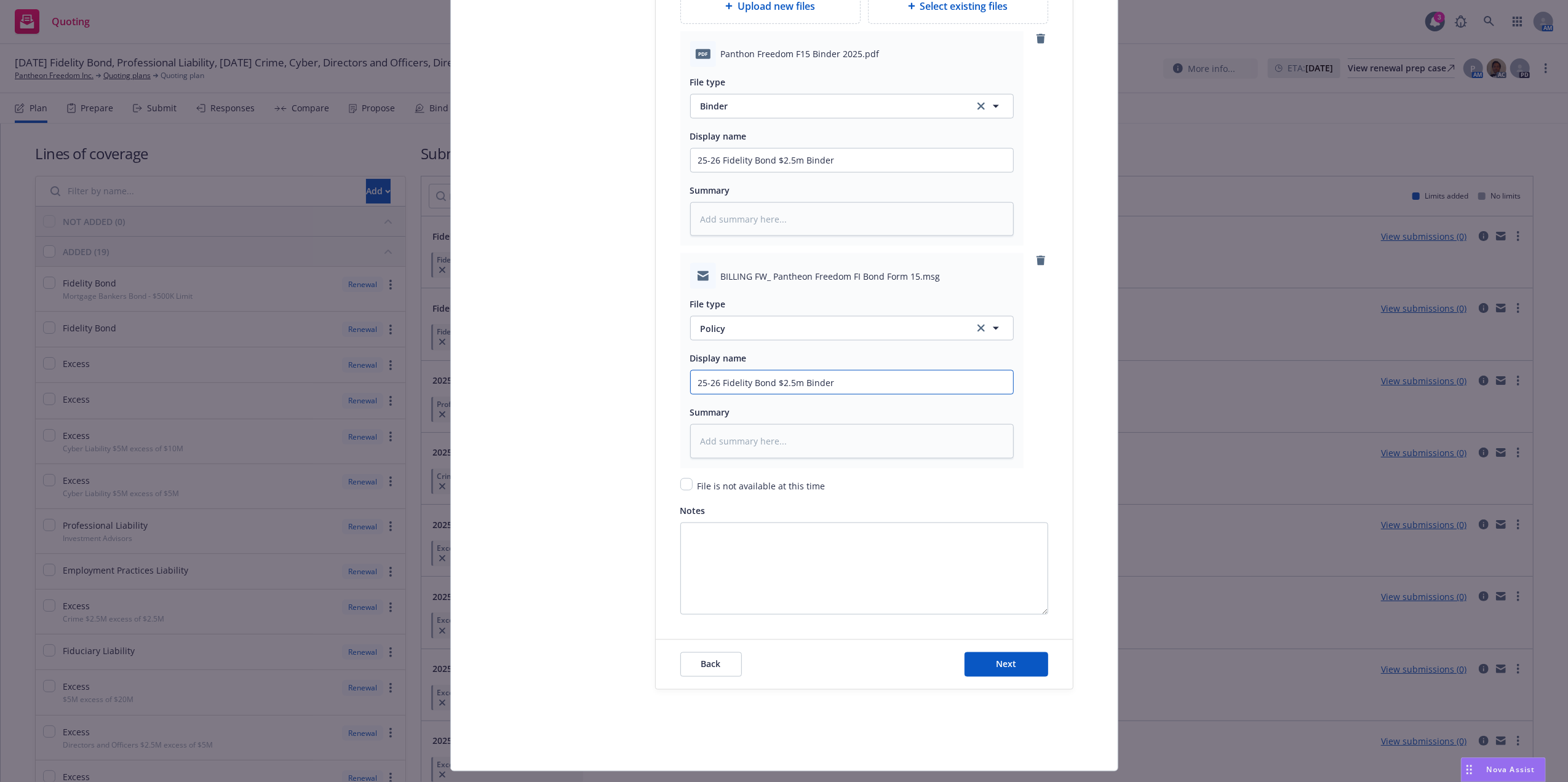
type input "25-26 Fidelity Bond $2.5m Binde"
type textarea "x"
type input "25-26 Fidelity Bond $2.5m Bind"
type textarea "x"
type input "25-26 Fidelity Bond $2.5m Bin"
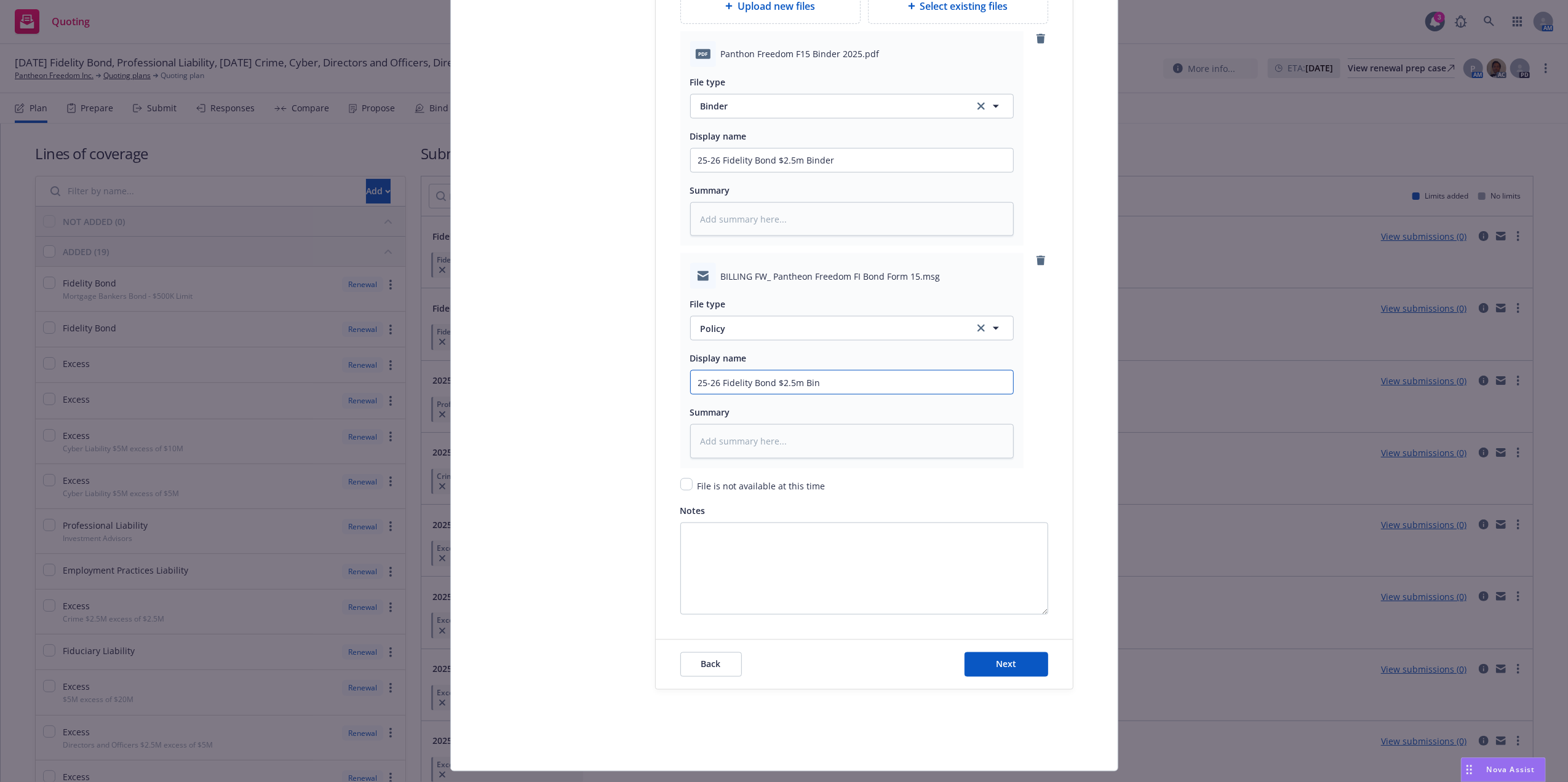
type textarea "x"
type input "25-26 Fidelity Bond $2.5m B"
type textarea "x"
type input "25-26 Fidelity Bond $2.5m"
type textarea "x"
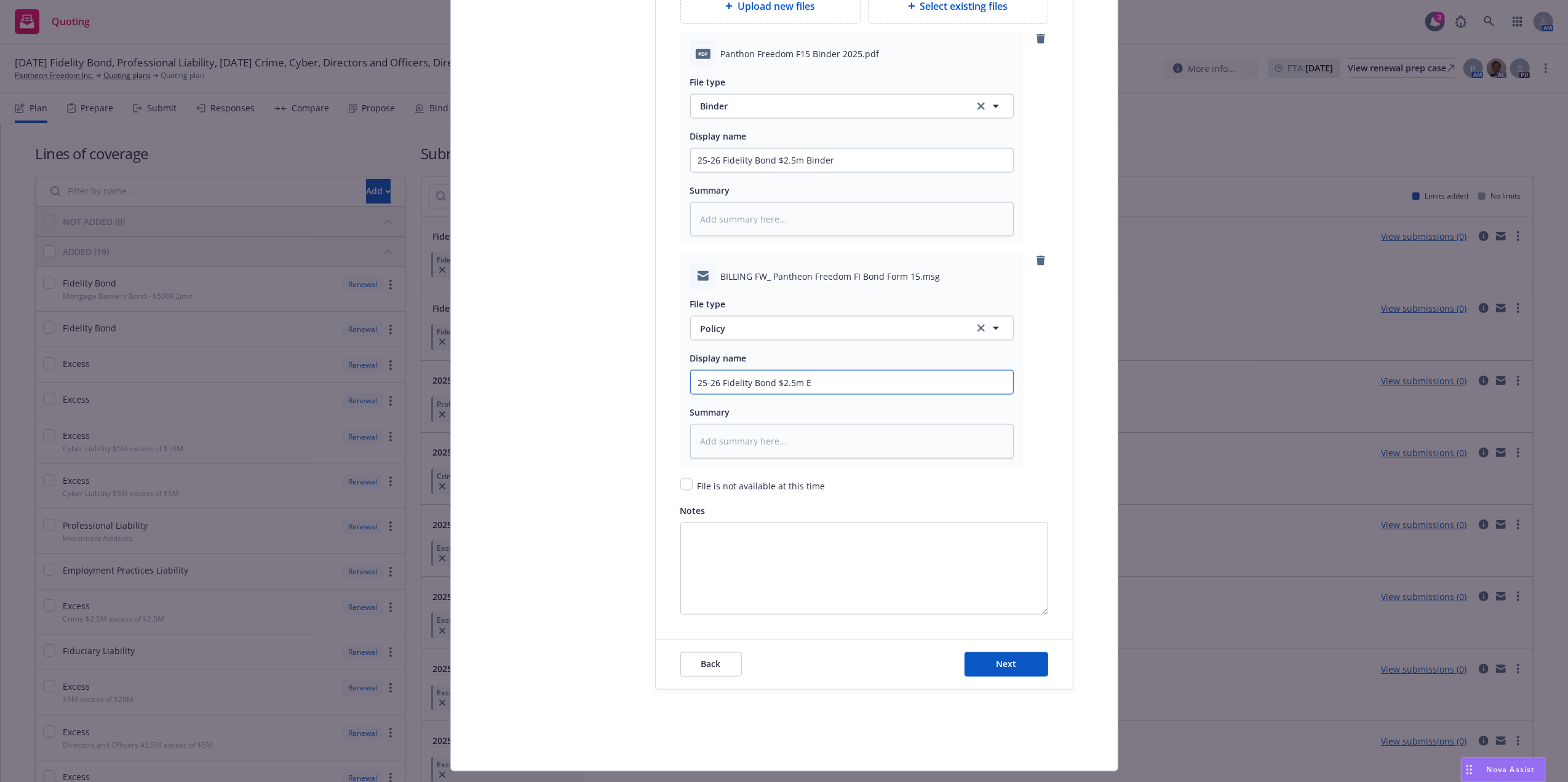
type input "25-26 Fidelity Bond $2.5m Em"
type textarea "x"
type input "25-26 Fidelity Bond $2.5m Emai"
type textarea "x"
type input "25-26 Fidelity Bond $2.5m Email"
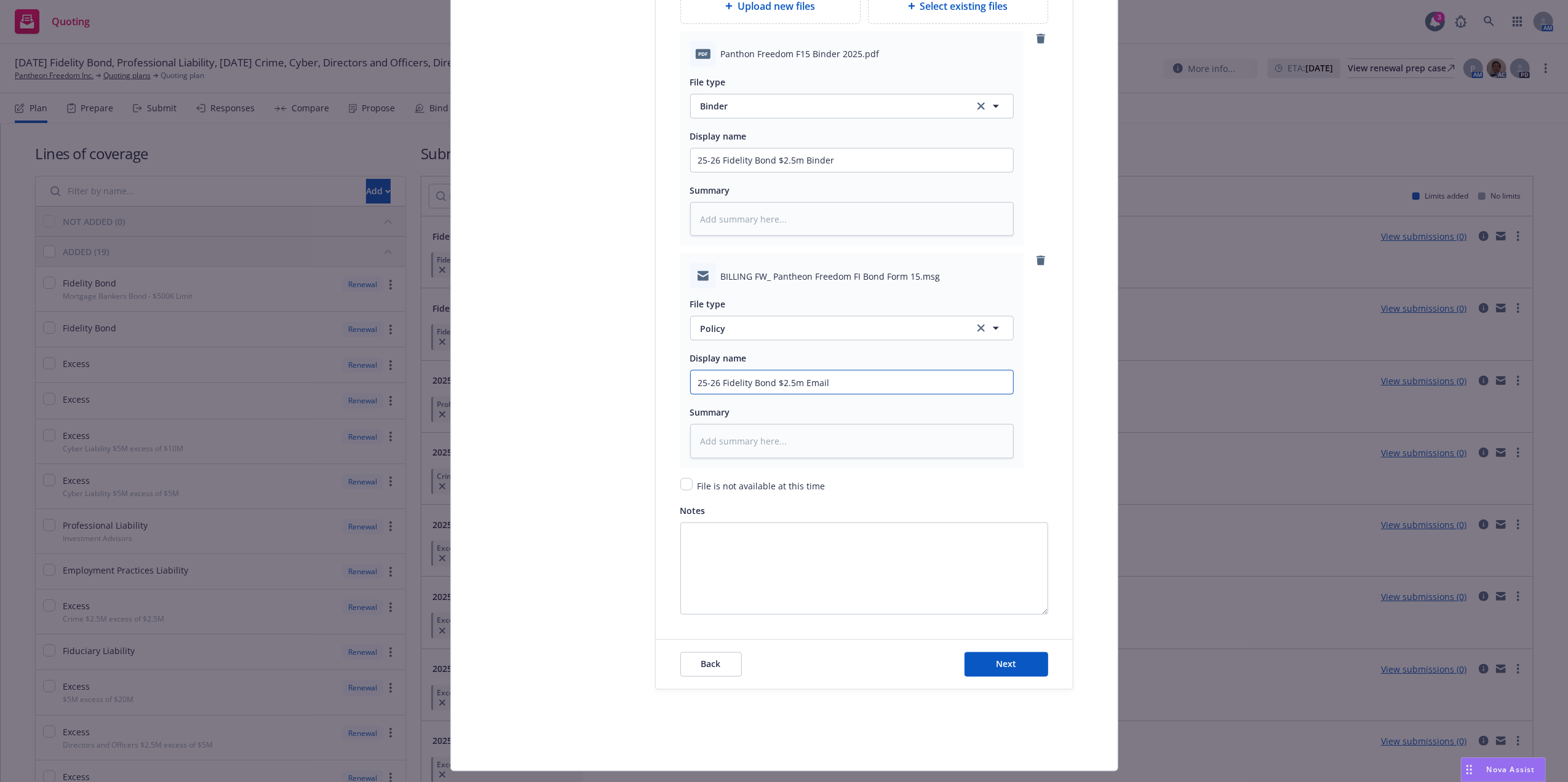
type textarea "x"
type input "25-26 Fidelity Bond $2.5m Email"
type textarea "x"
type input "25-26 Fidelity Bond $2.5m Email"
type textarea "x"
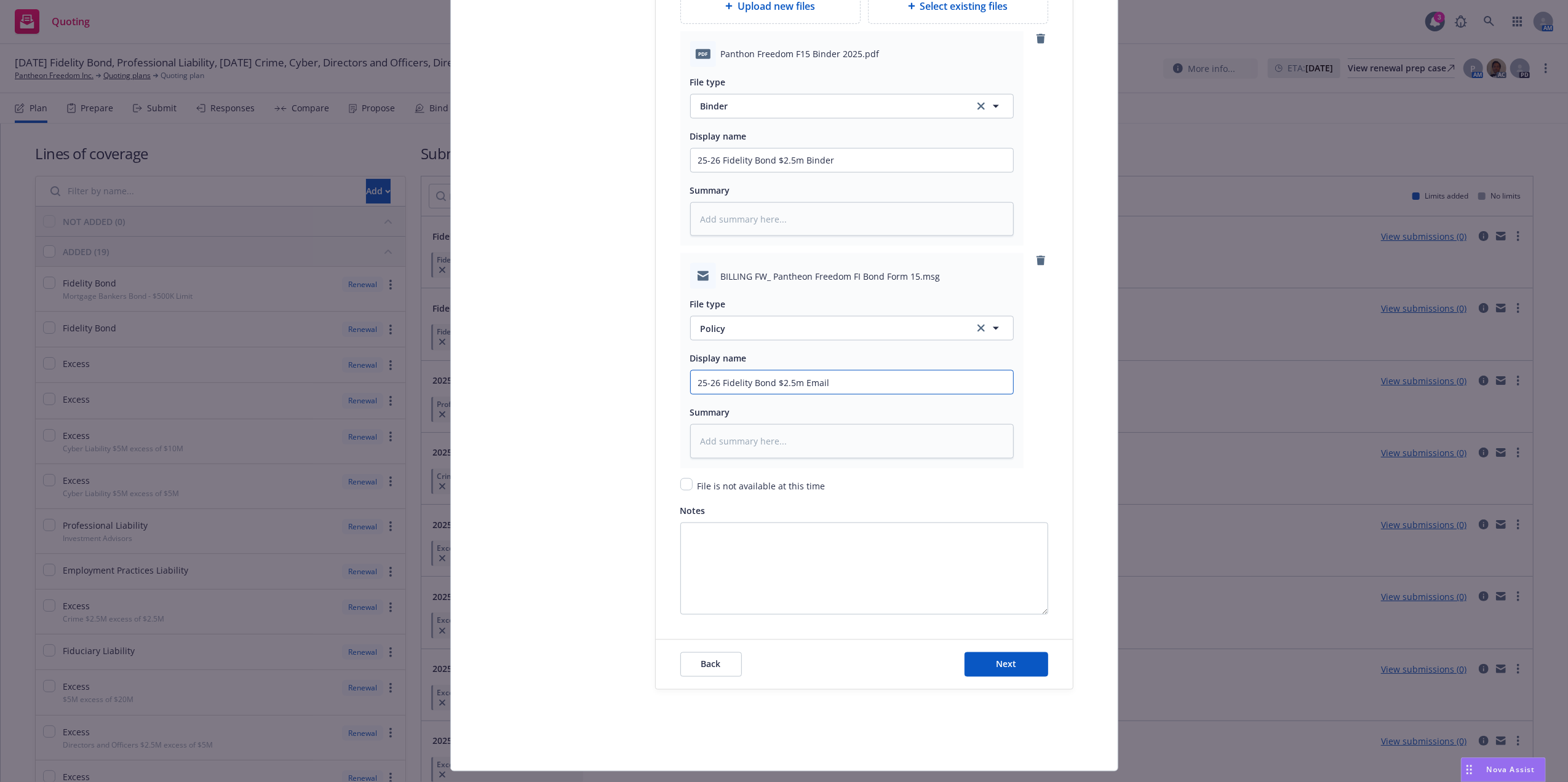
type input "25-26 Fidelity Bond $2.5m Emai"
type textarea "x"
type input "25-26 Fidelity Bond $2.5m Ema"
type textarea "x"
type input "25-26 Fidelity Bond $2.5m Em"
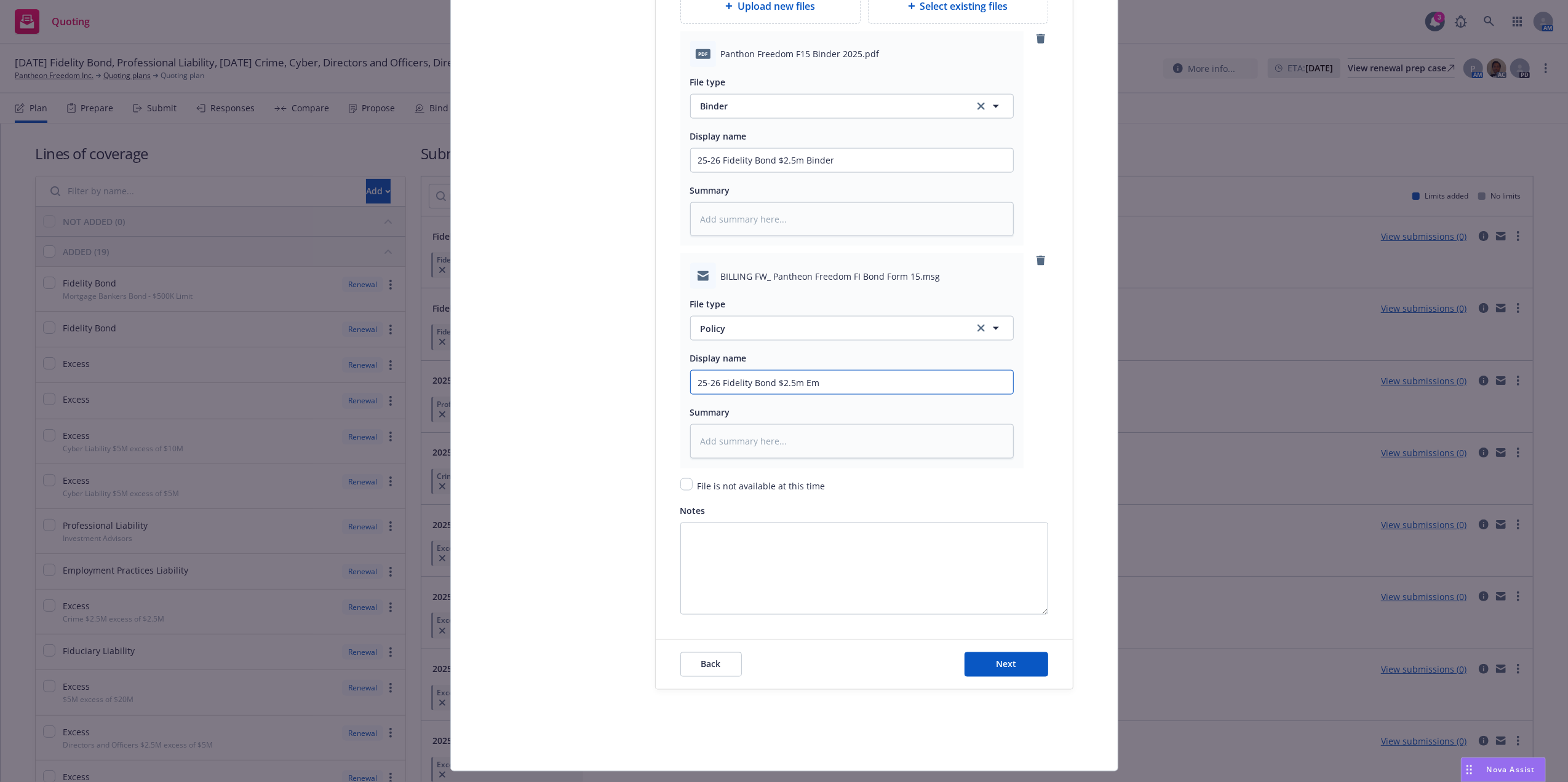
type textarea "x"
type input "25-26 Fidelity Bond $2.5m E"
type textarea "x"
type input "25-26 Fidelity Bond $2.5m"
type textarea "x"
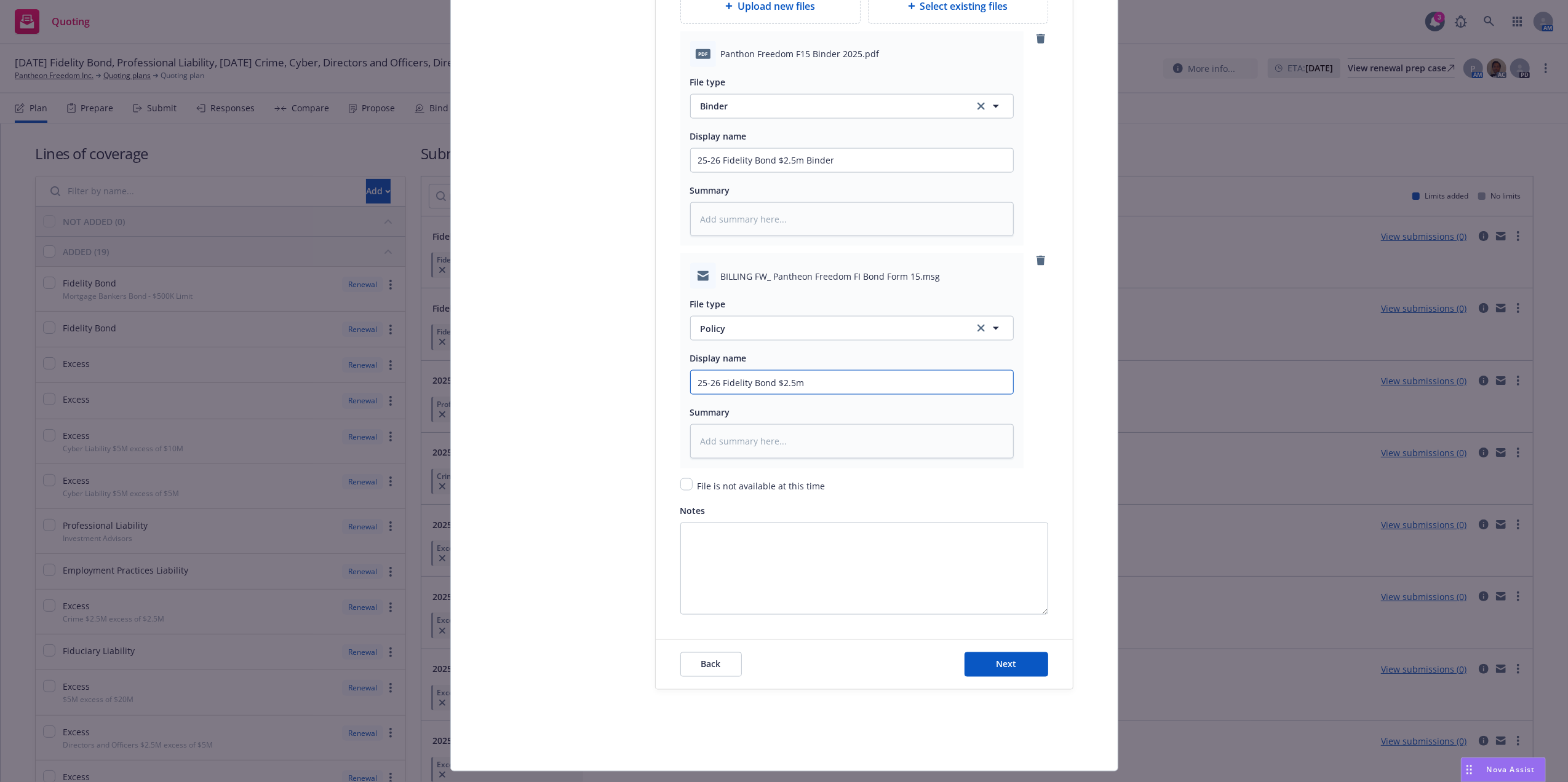
type input "25-26 Fidelity Bond $2.5m b"
type textarea "x"
type input "25-26 Fidelity Bond $2.5m bi"
type textarea "x"
type input "25-26 Fidelity Bond $2.5m bin"
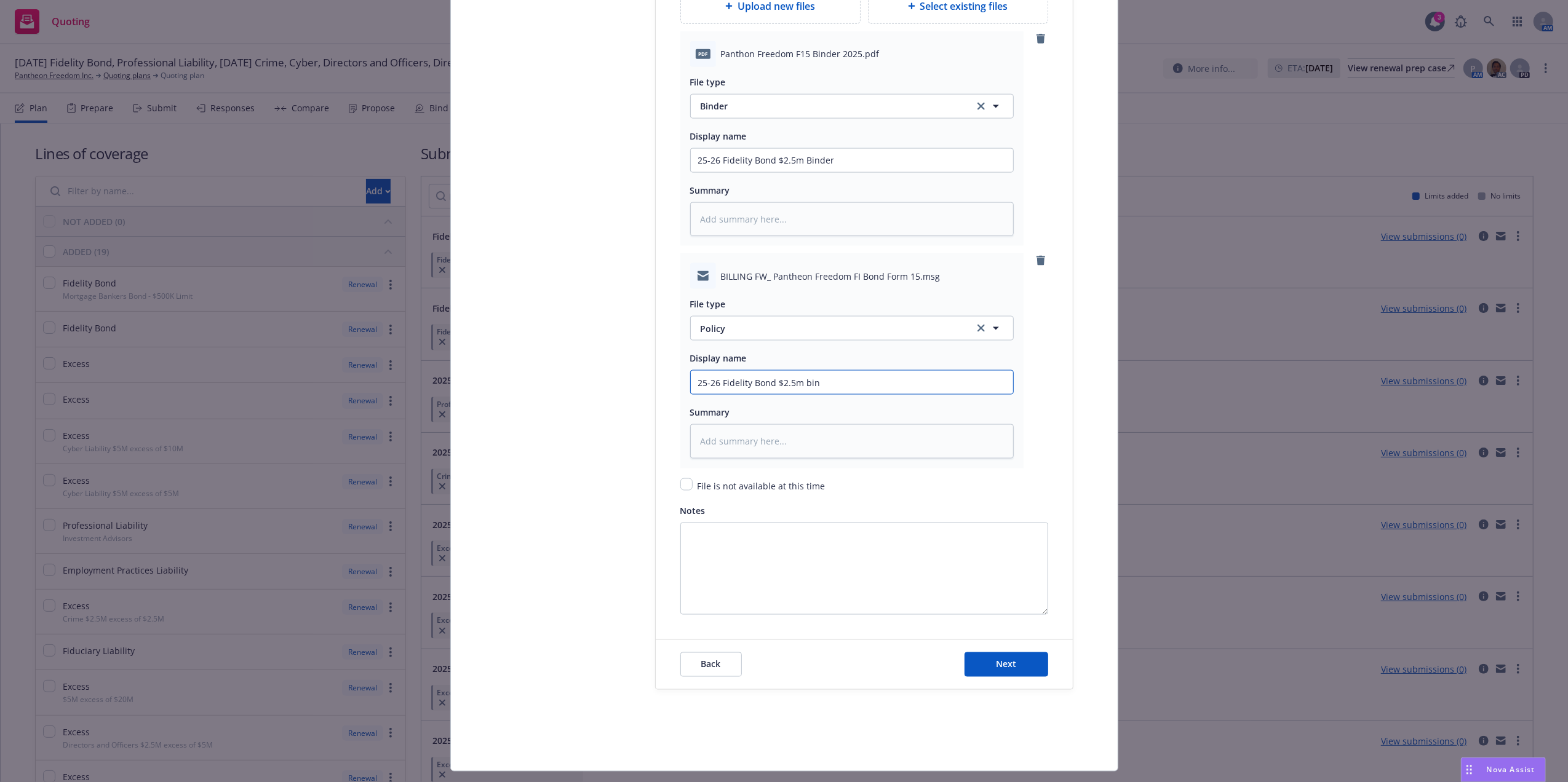
type textarea "x"
type input "25-26 Fidelity Bond $2.5m bind"
type textarea "x"
type input "25-26 Fidelity Bond $2.5m bind"
type textarea "x"
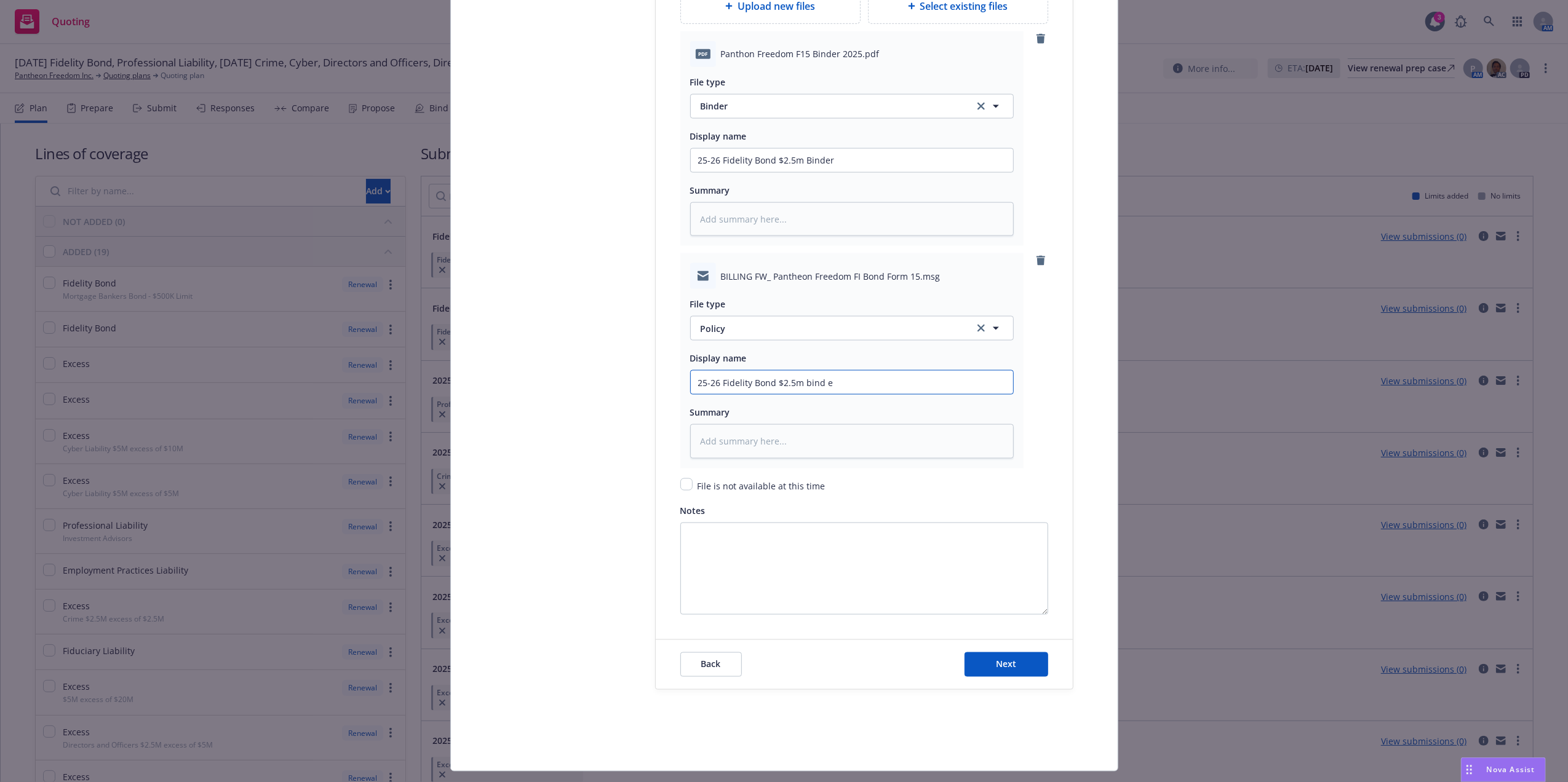
type input "25-26 Fidelity Bond $2.5m bind em"
type textarea "x"
type input "25-26 Fidelity Bond $2.5m bind ema"
type textarea "x"
type input "25-26 Fidelity Bond $2.5m bind emai"
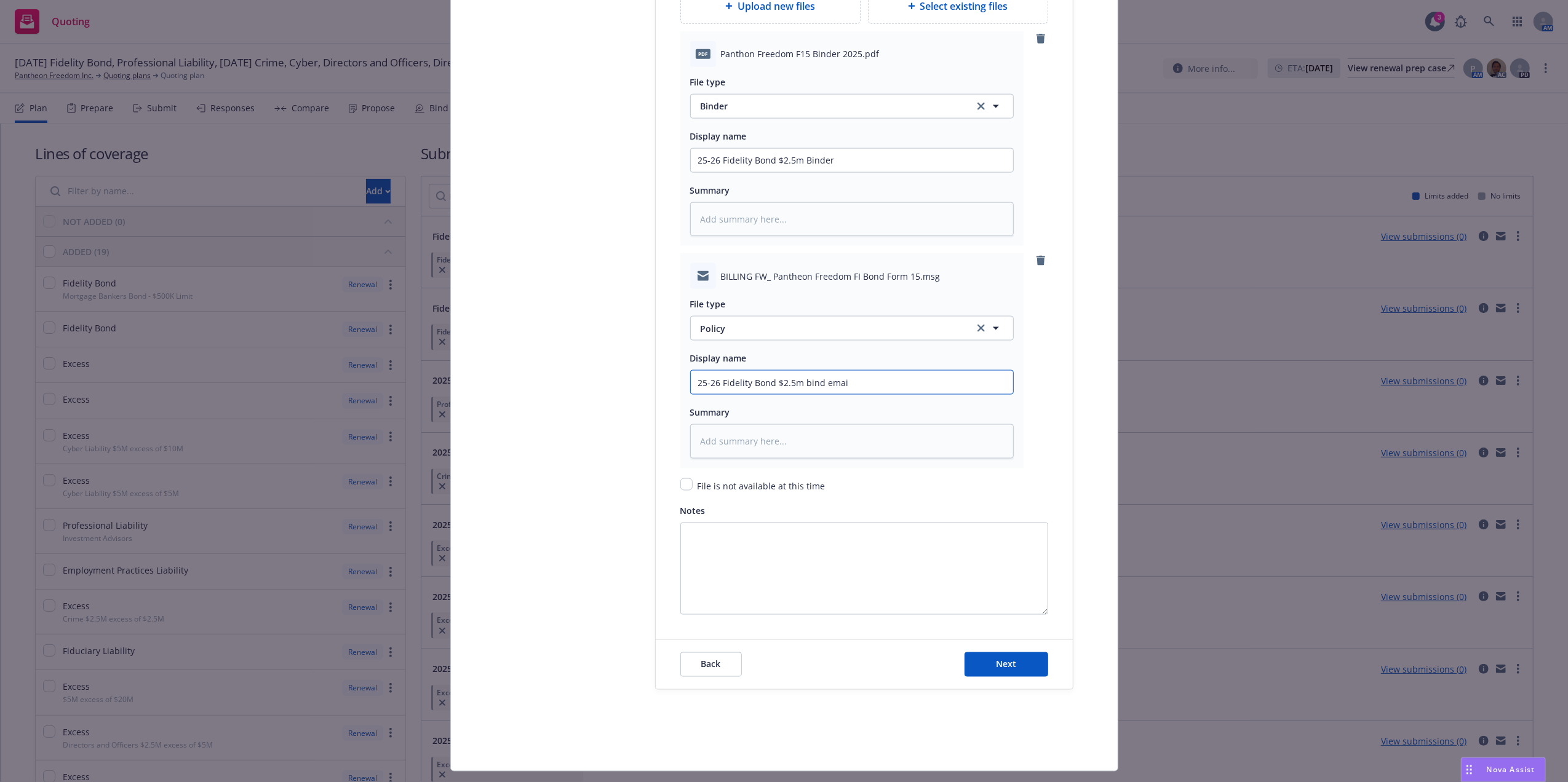
type textarea "x"
type input "25-26 Fidelity Bond $2.5m bind email"
drag, startPoint x: 745, startPoint y: 328, endPoint x: 733, endPoint y: 323, distance: 13.0
click at [745, 330] on span "Policy" at bounding box center [829, 328] width 259 height 13
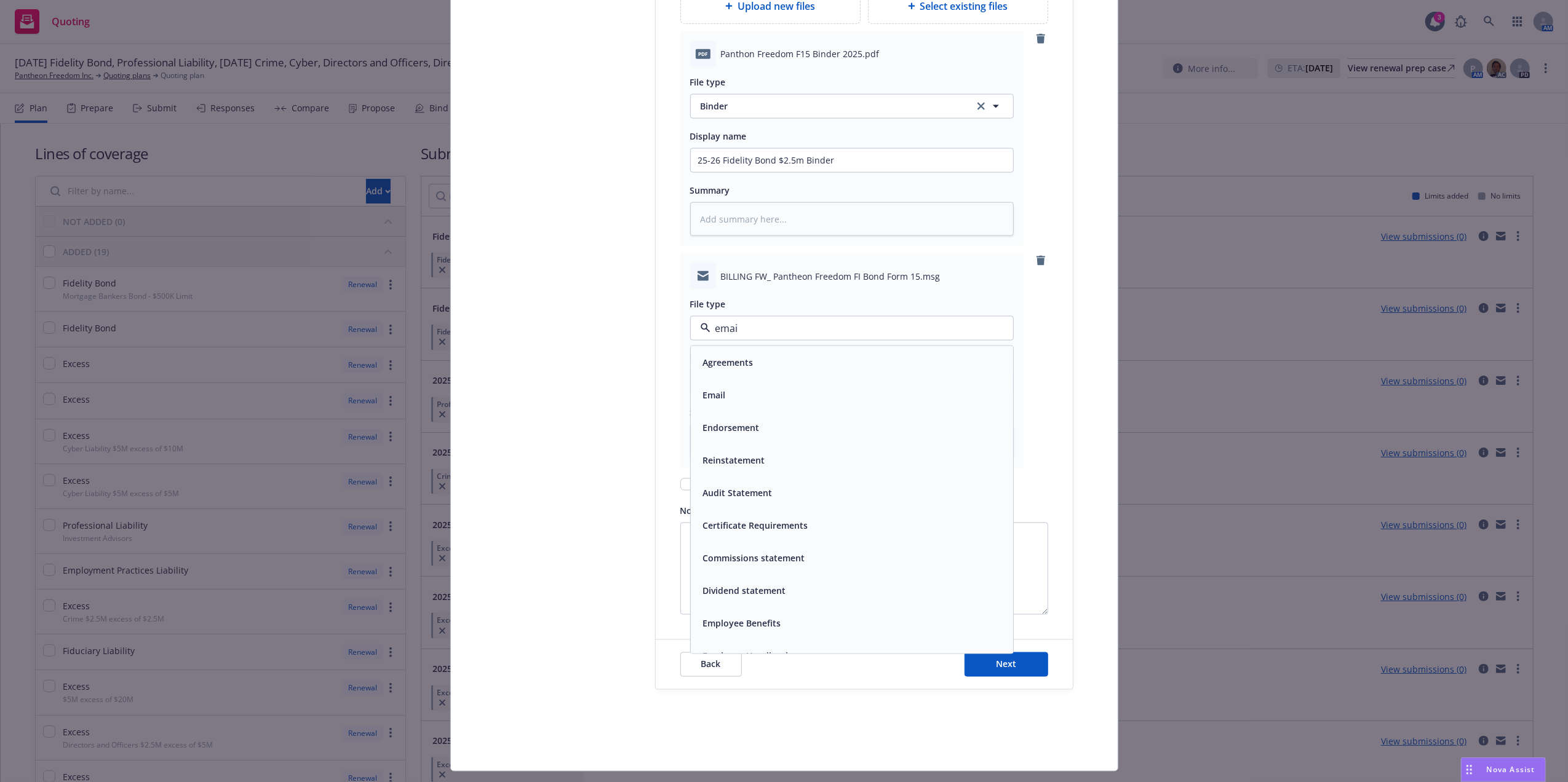
type input "email"
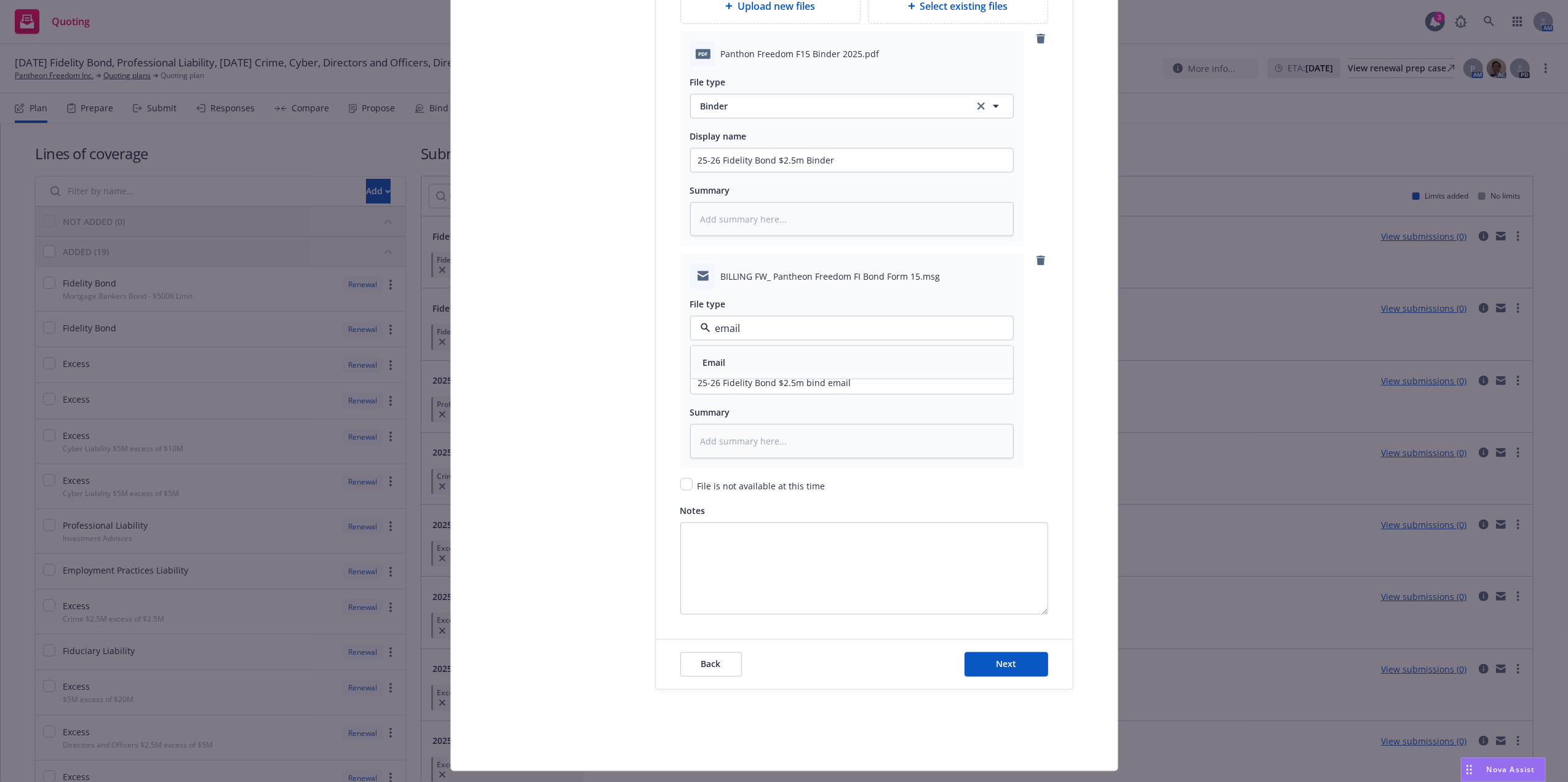
click at [729, 370] on div "Email" at bounding box center [852, 362] width 307 height 18
type textarea "x"
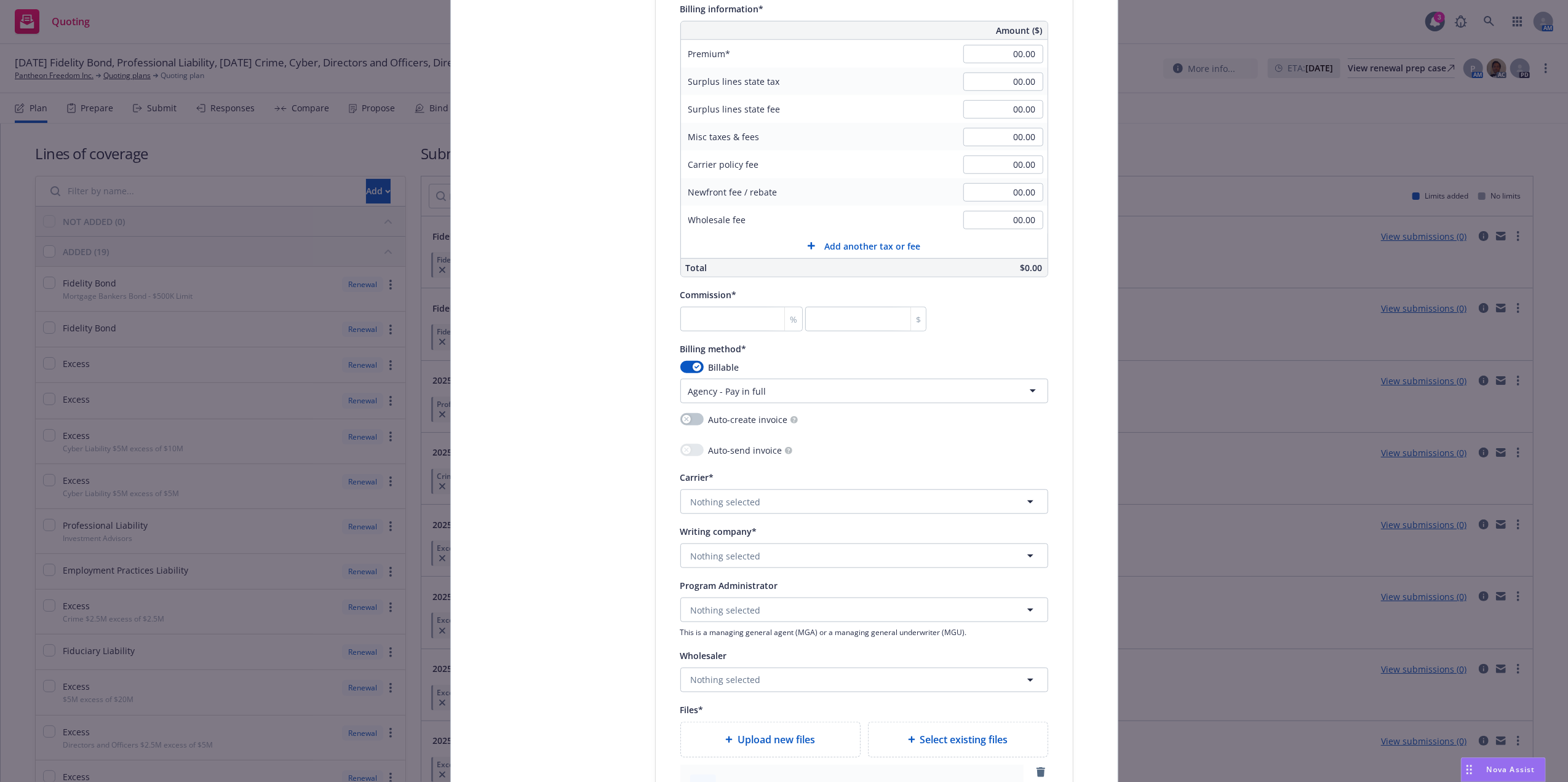
scroll to position [954, 0]
click at [790, 565] on button "Nothing selected" at bounding box center [864, 559] width 368 height 25
type input "united states fire"
click at [835, 517] on strong "United States Fire Insurance Company" at bounding box center [774, 511] width 161 height 12
type textarea "x"
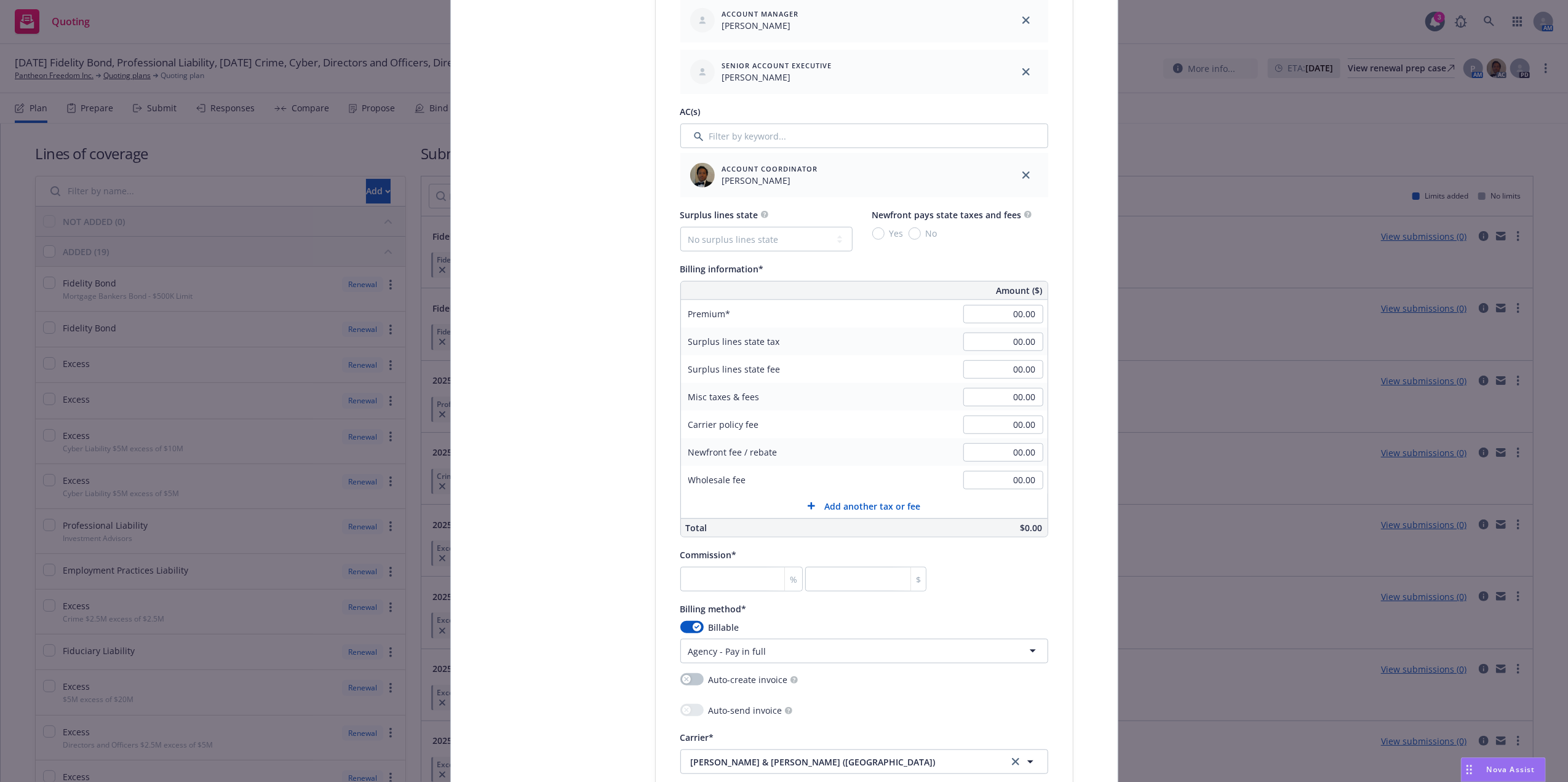
scroll to position [692, 0]
click at [987, 325] on input "00.00" at bounding box center [1003, 320] width 80 height 19
paste input "35,796"
type input "35,796"
type textarea "x"
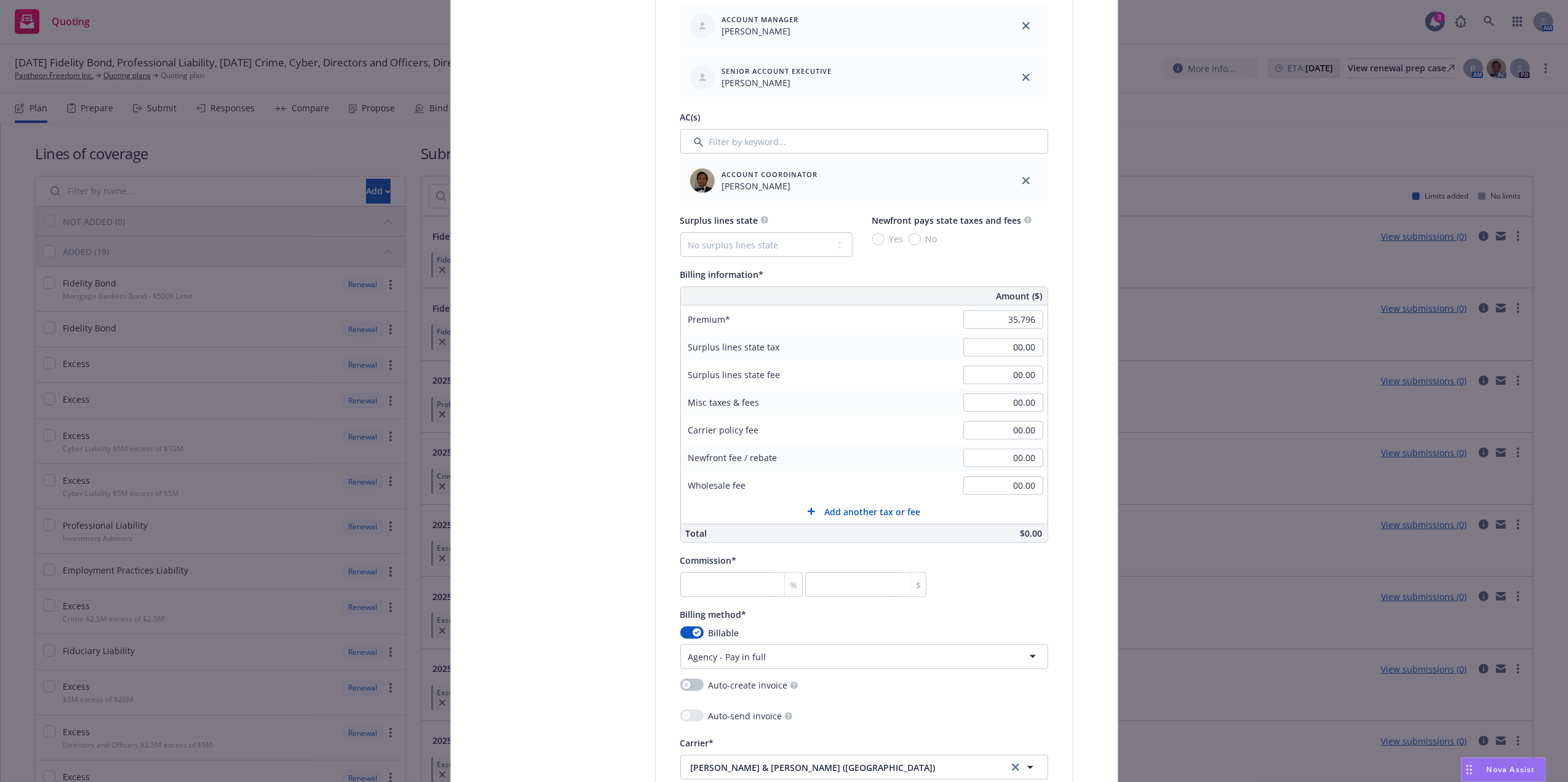
type input "35,796.00"
click at [1061, 303] on div "Policy type* Fidelity Bond Policy number* [PHONE_NUMBER] Policy number not avai…" at bounding box center [864, 561] width 417 height 2105
click at [731, 596] on input "number" at bounding box center [741, 585] width 123 height 25
type textarea "x"
type input "1"
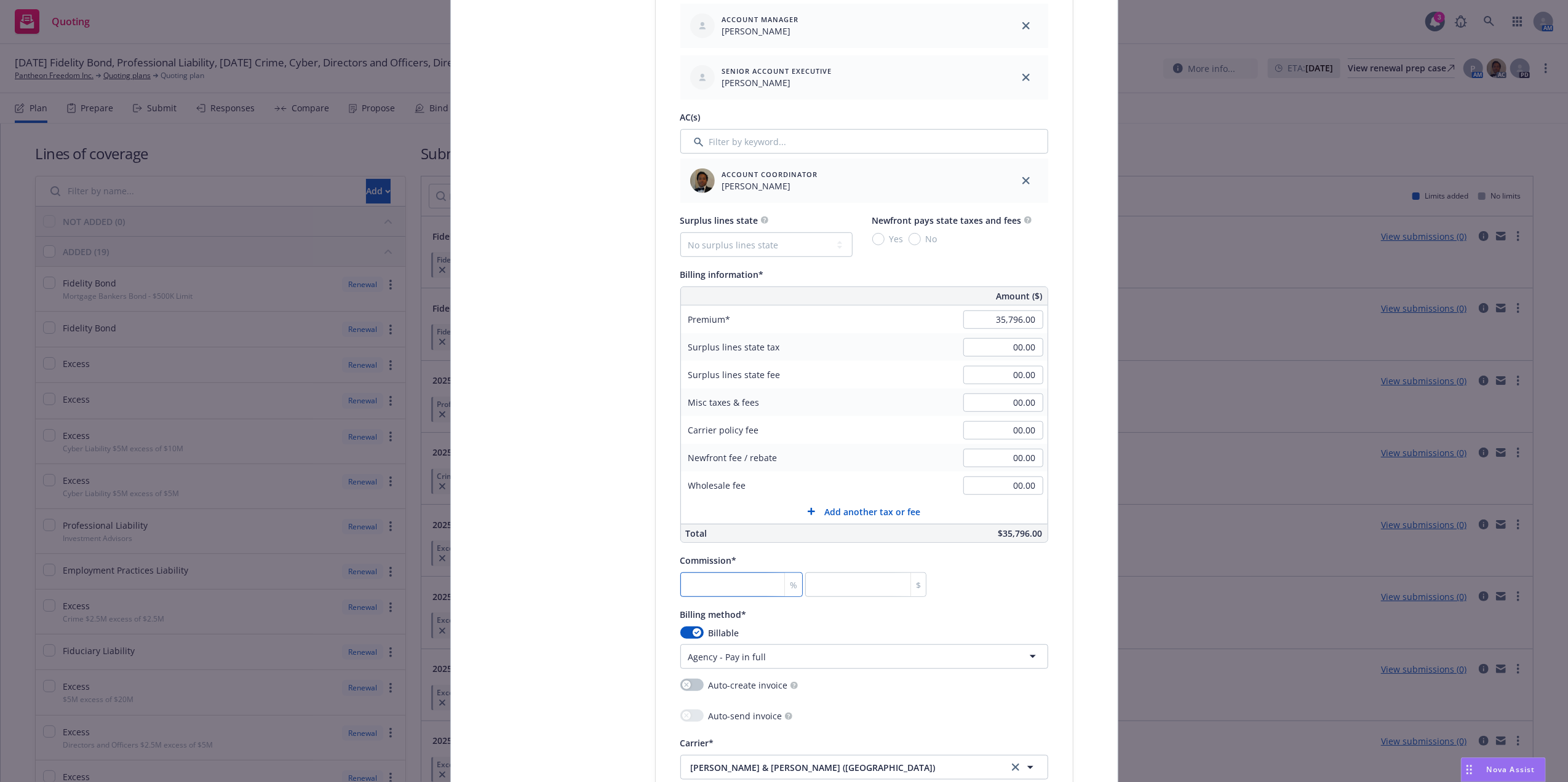
type input "357.96"
type textarea "x"
type input "15"
type input "5369.4"
type input "15"
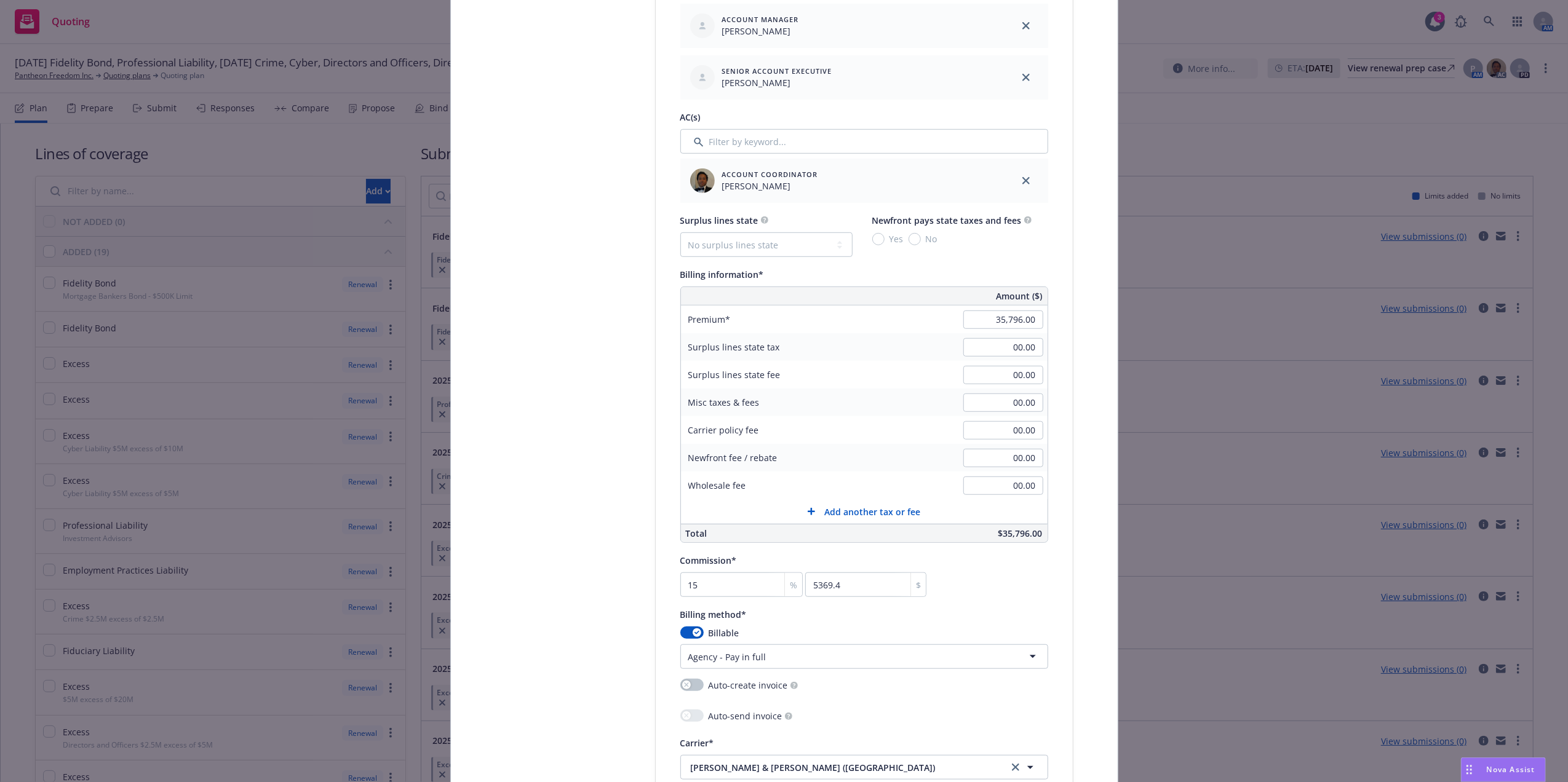
click at [1069, 524] on div "Select lines of coverage Upload documents 3 Policy details 4 Installment plan A…" at bounding box center [784, 567] width 637 height 2245
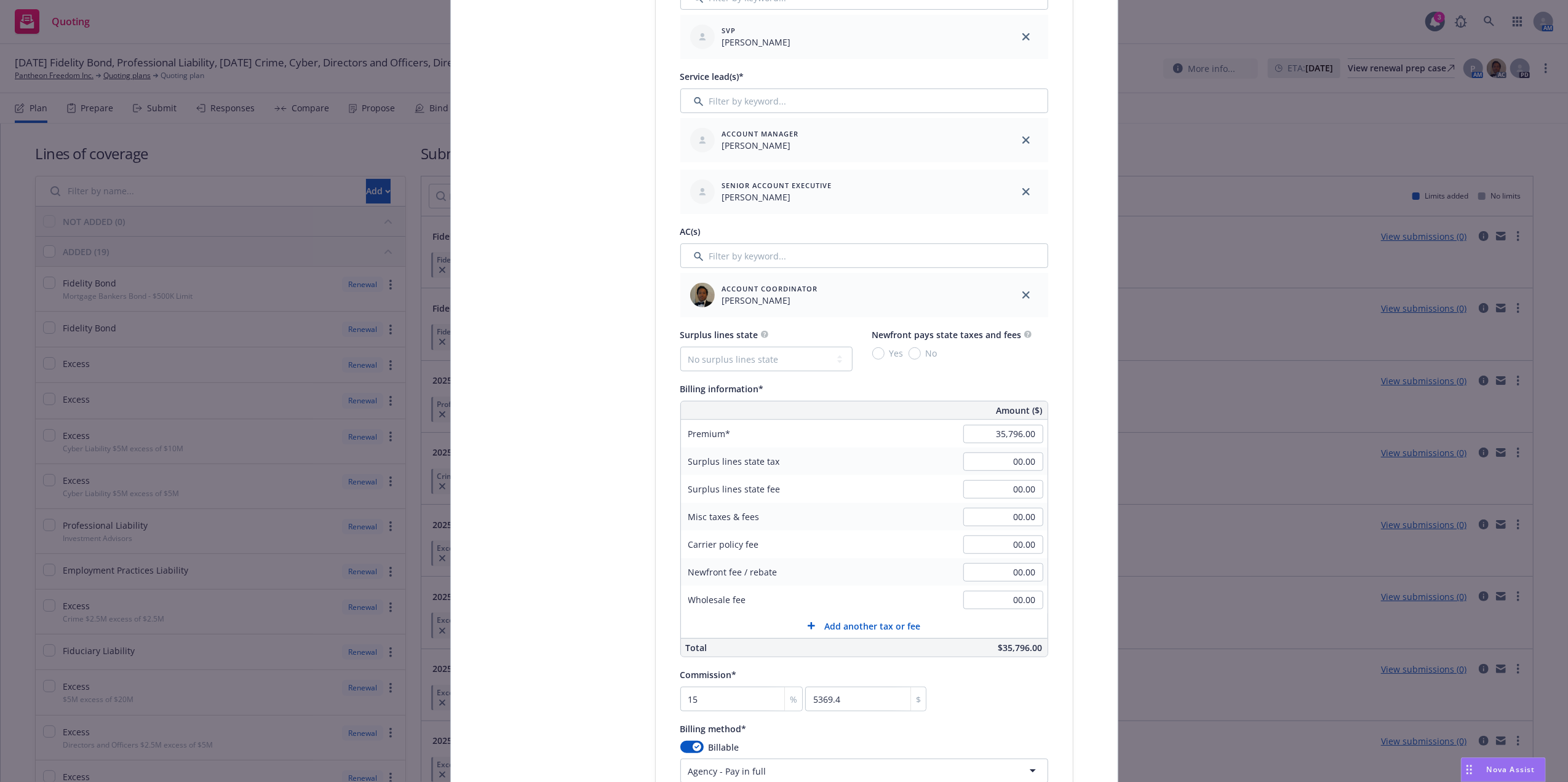
scroll to position [0, 0]
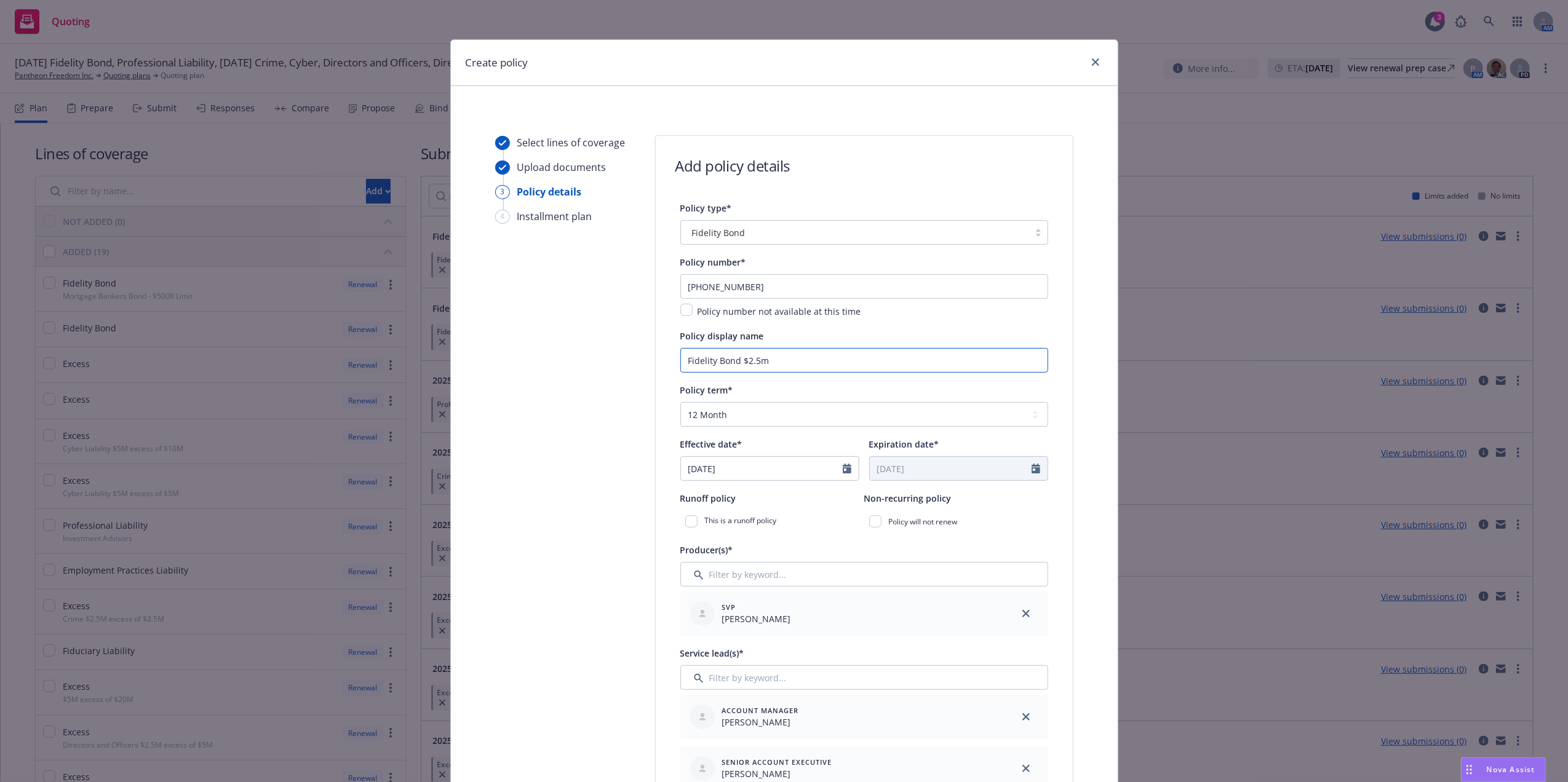
drag, startPoint x: 767, startPoint y: 360, endPoint x: 739, endPoint y: 360, distance: 28.0
click at [739, 360] on input "Fidelity Bond $2.5m" at bounding box center [864, 360] width 368 height 25
type textarea "x"
type input "Fidelity Bond a"
type textarea "x"
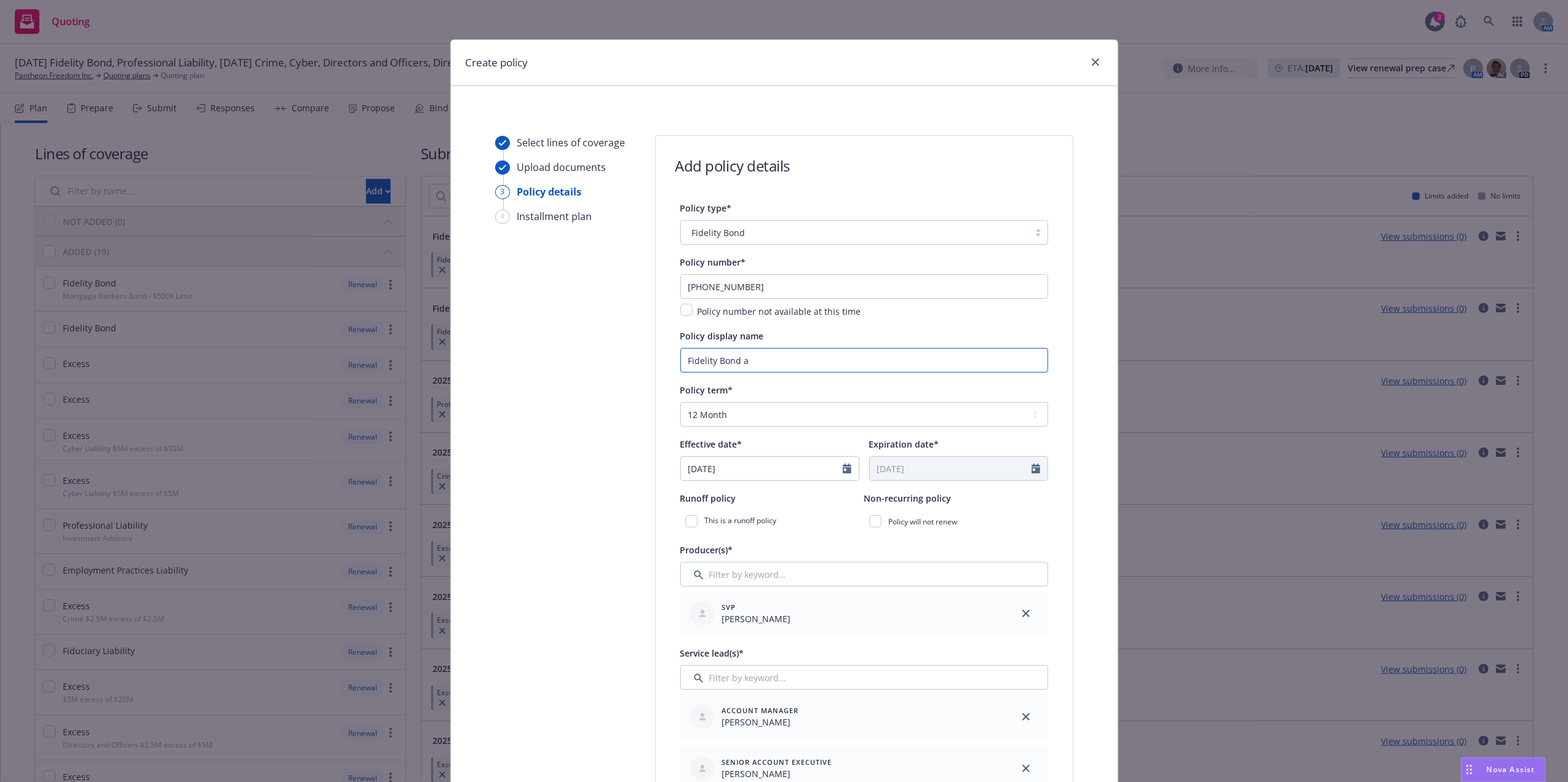
type input "Fidelity Bond"
type textarea "x"
type input "Fidelity Bond $"
type textarea "x"
type input "Fidelity Bond $5"
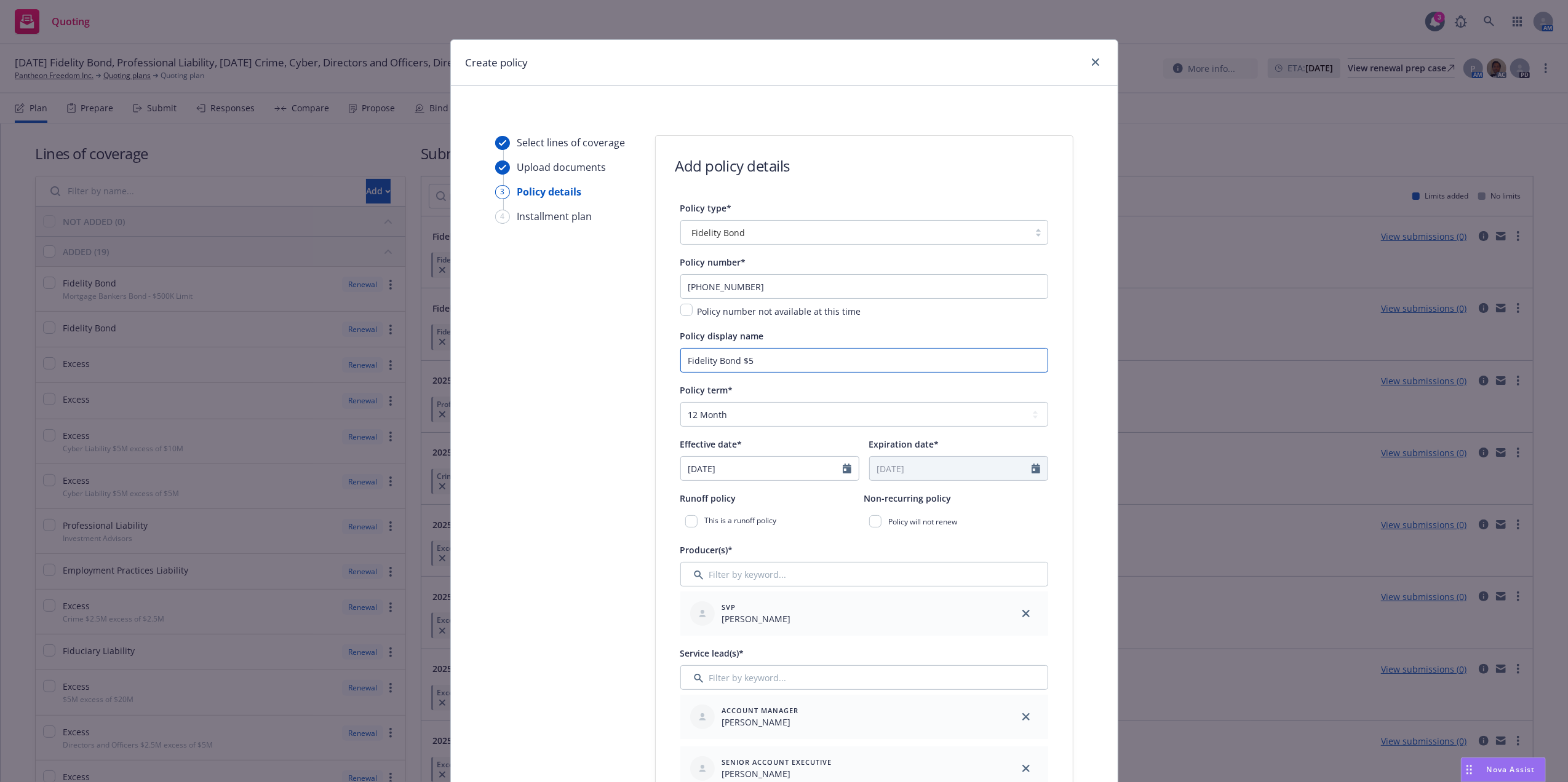
type textarea "x"
type input "Fidelity Bond $5m"
type textarea "x"
type input "Fidelity Bond $5m"
type textarea "x"
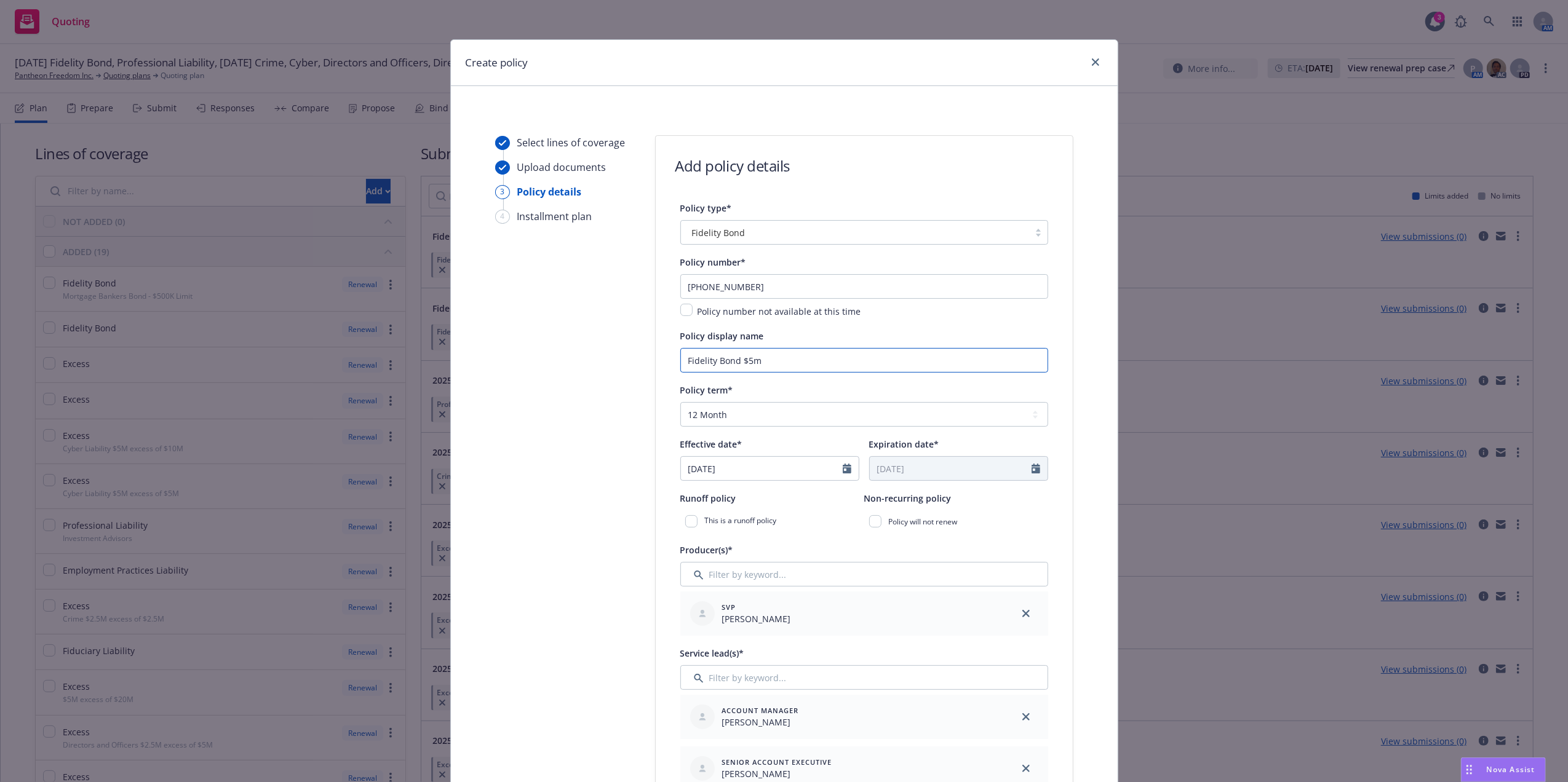
type input "Fidelity Bond $5m a"
type textarea "x"
type input "Fidelity Bond $5m ag"
type textarea "x"
type input "Fidelity Bond $5m agg"
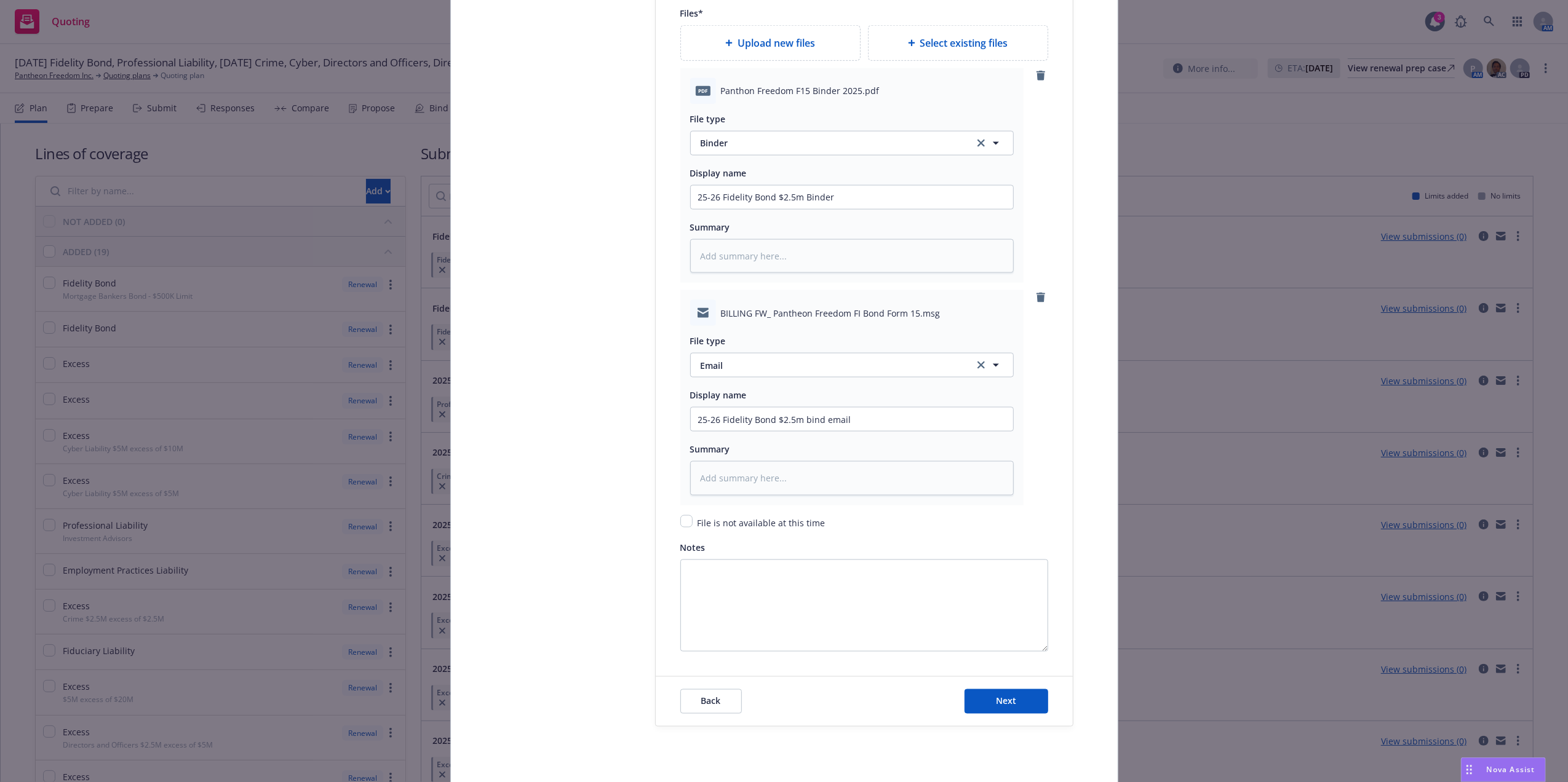
scroll to position [1723, 0]
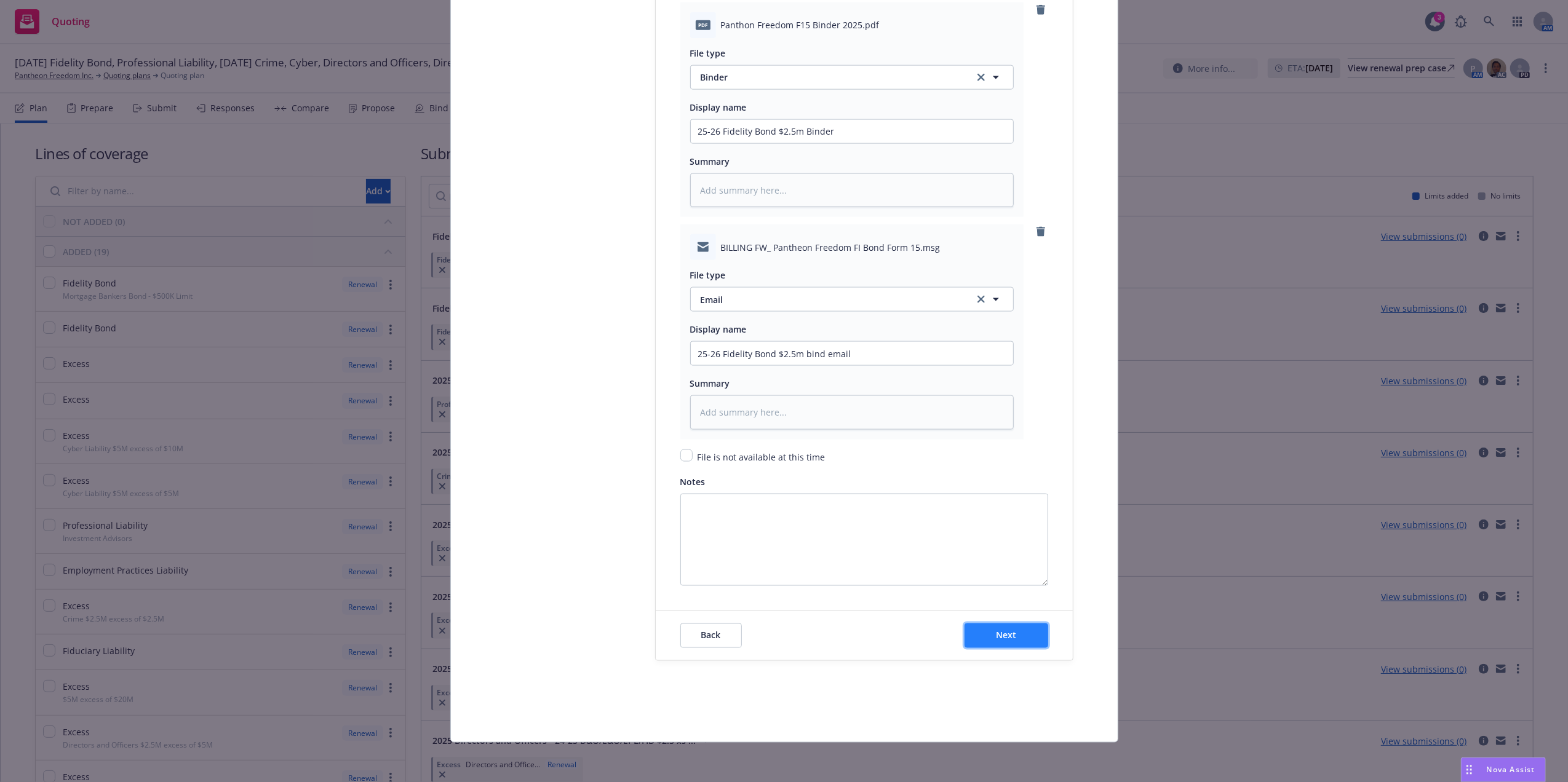
click at [1009, 638] on span "Next" at bounding box center [1005, 636] width 21 height 12
type textarea "x"
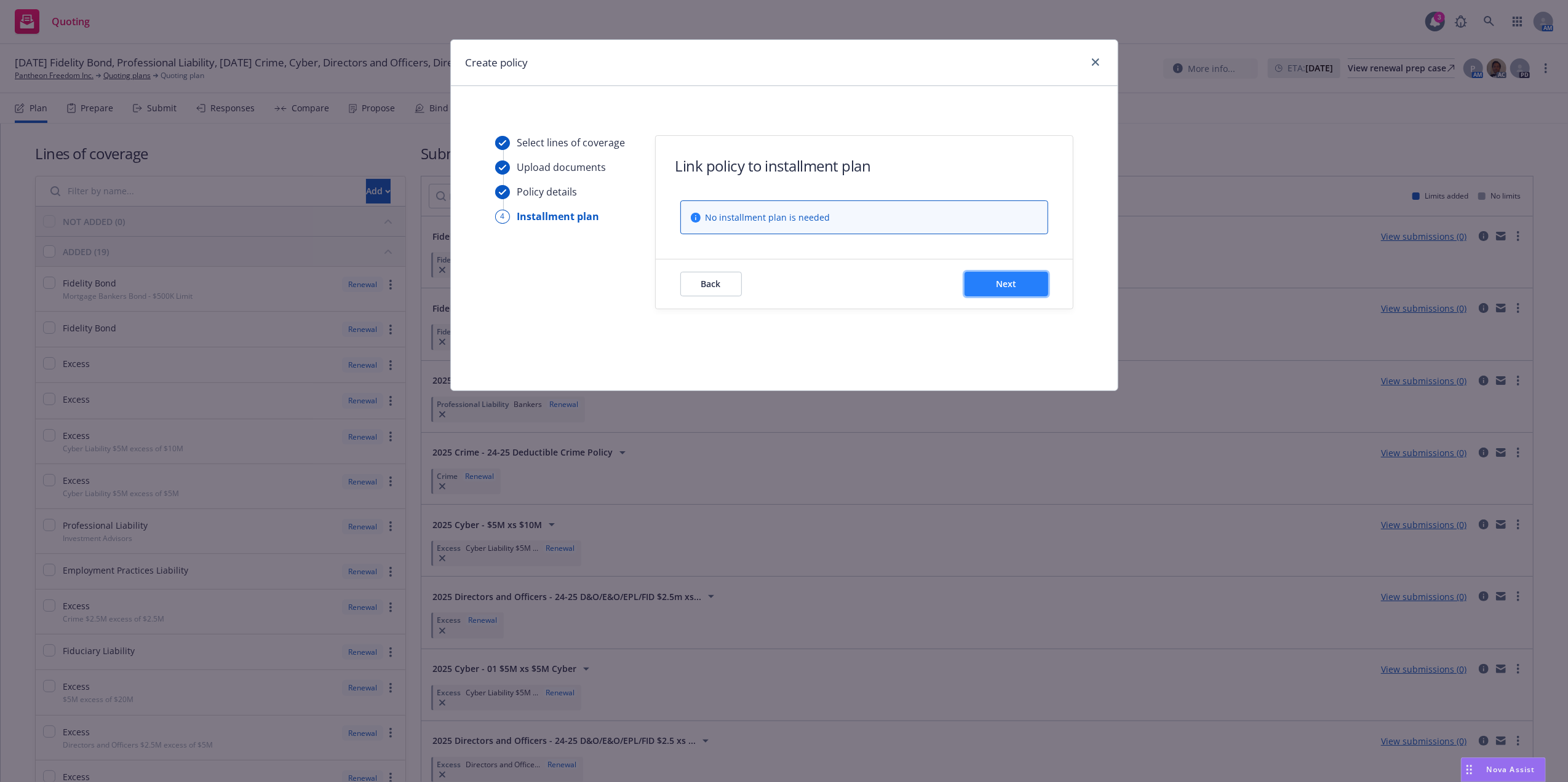
click at [1000, 282] on span "Next" at bounding box center [1005, 284] width 21 height 12
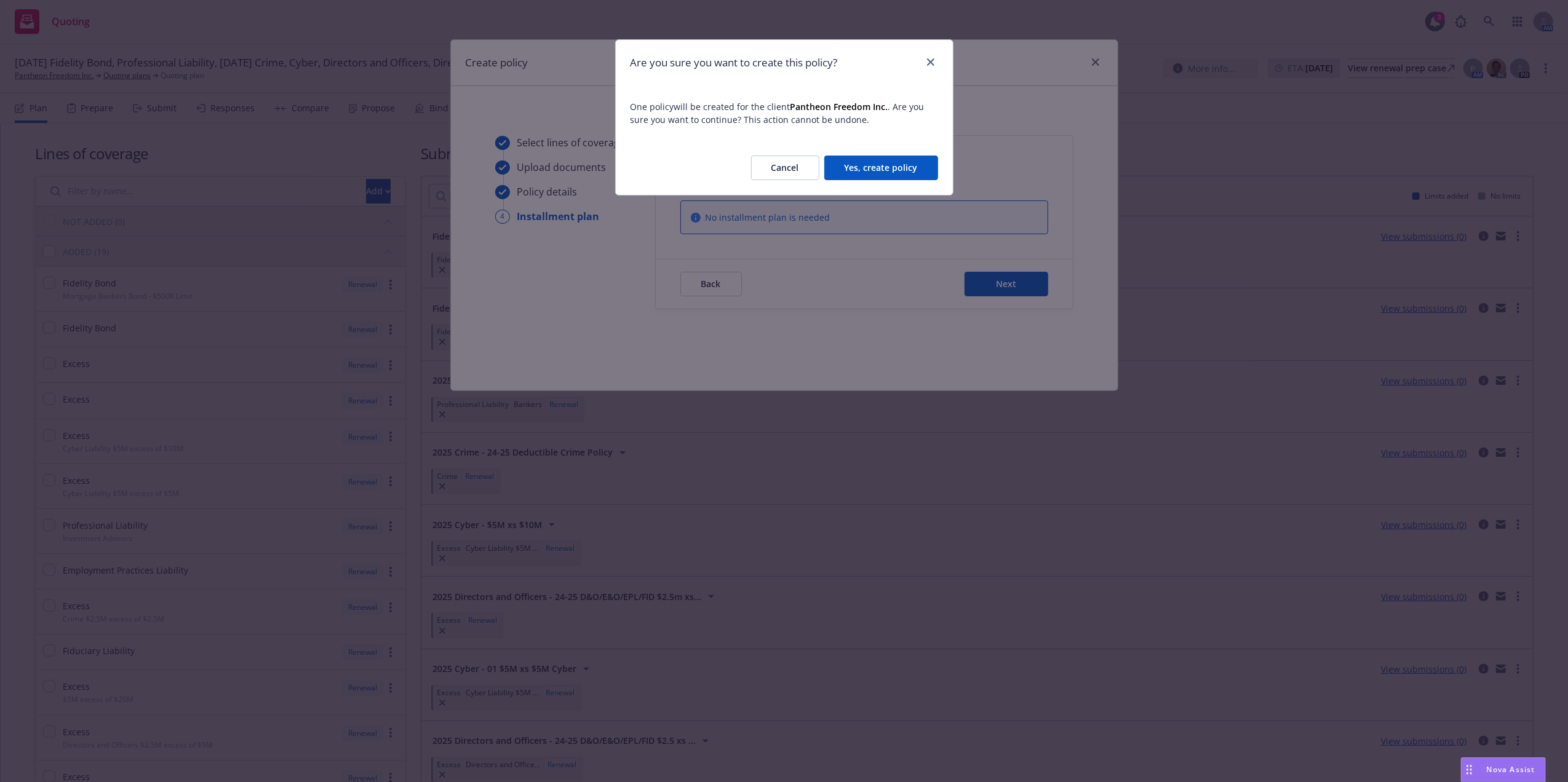
click at [904, 178] on button "Yes, create policy" at bounding box center [880, 168] width 114 height 25
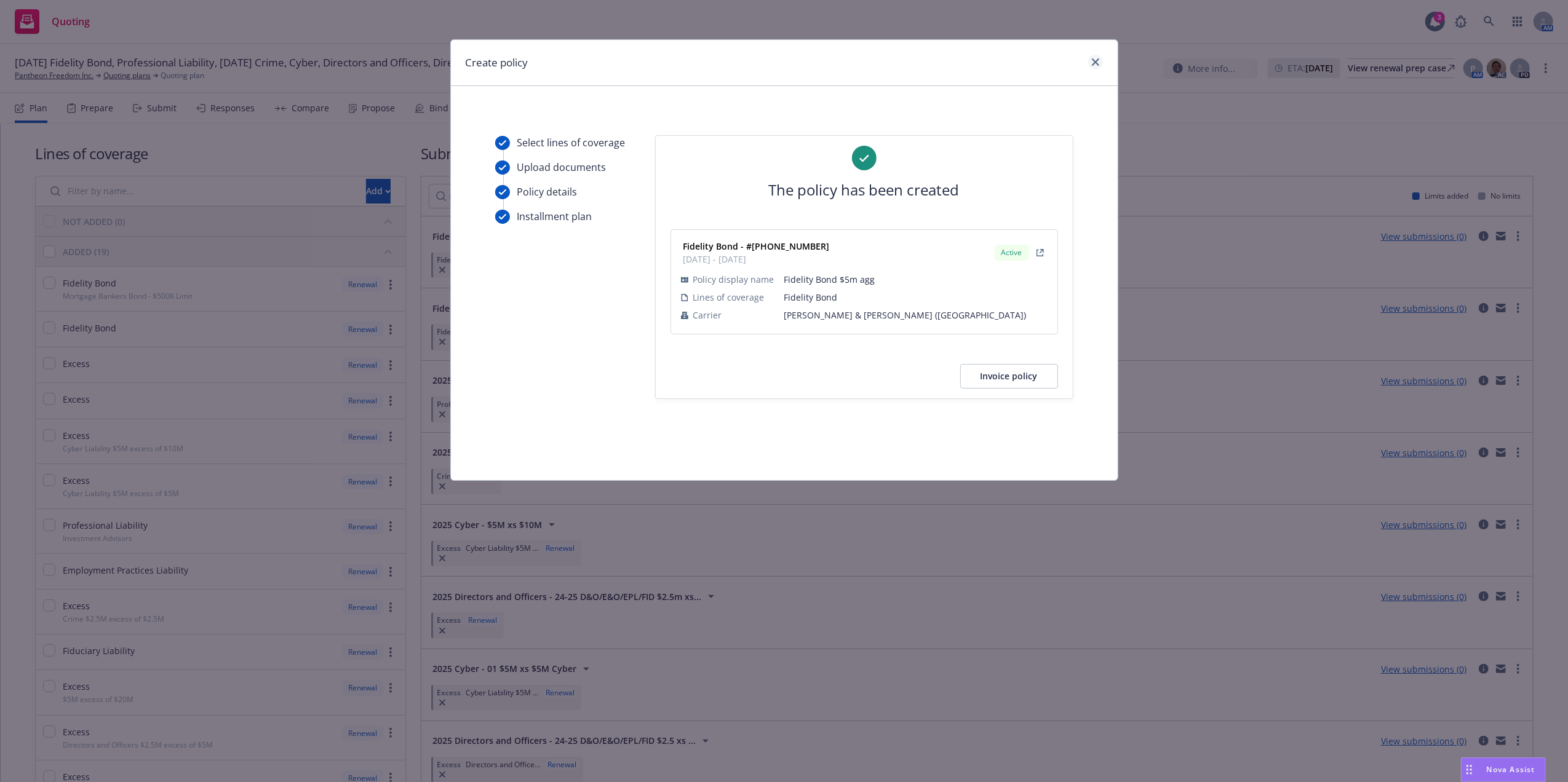
click at [1097, 62] on icon "close" at bounding box center [1095, 62] width 7 height 7
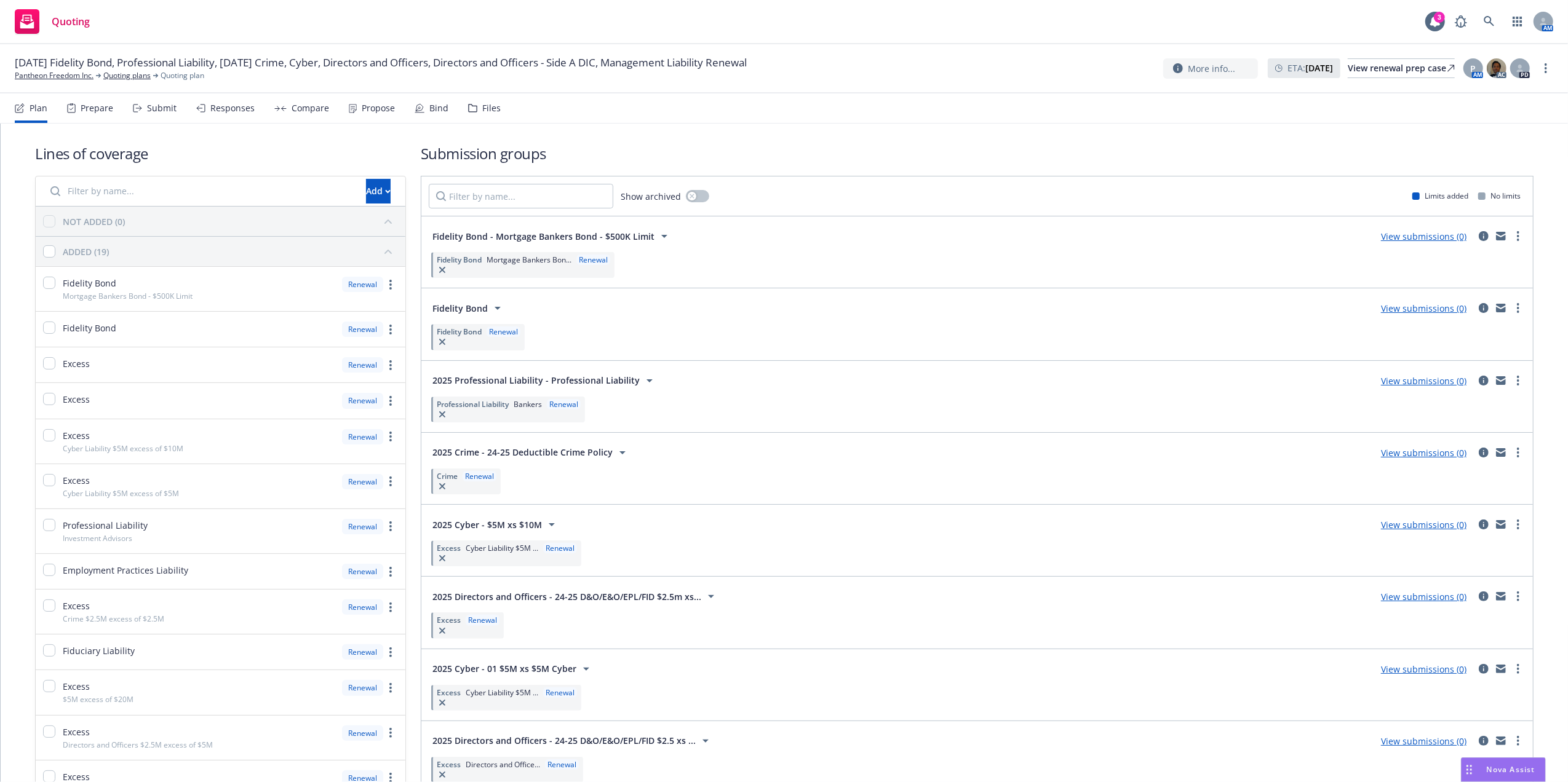
scroll to position [652, 0]
